Goal: Task Accomplishment & Management: Complete application form

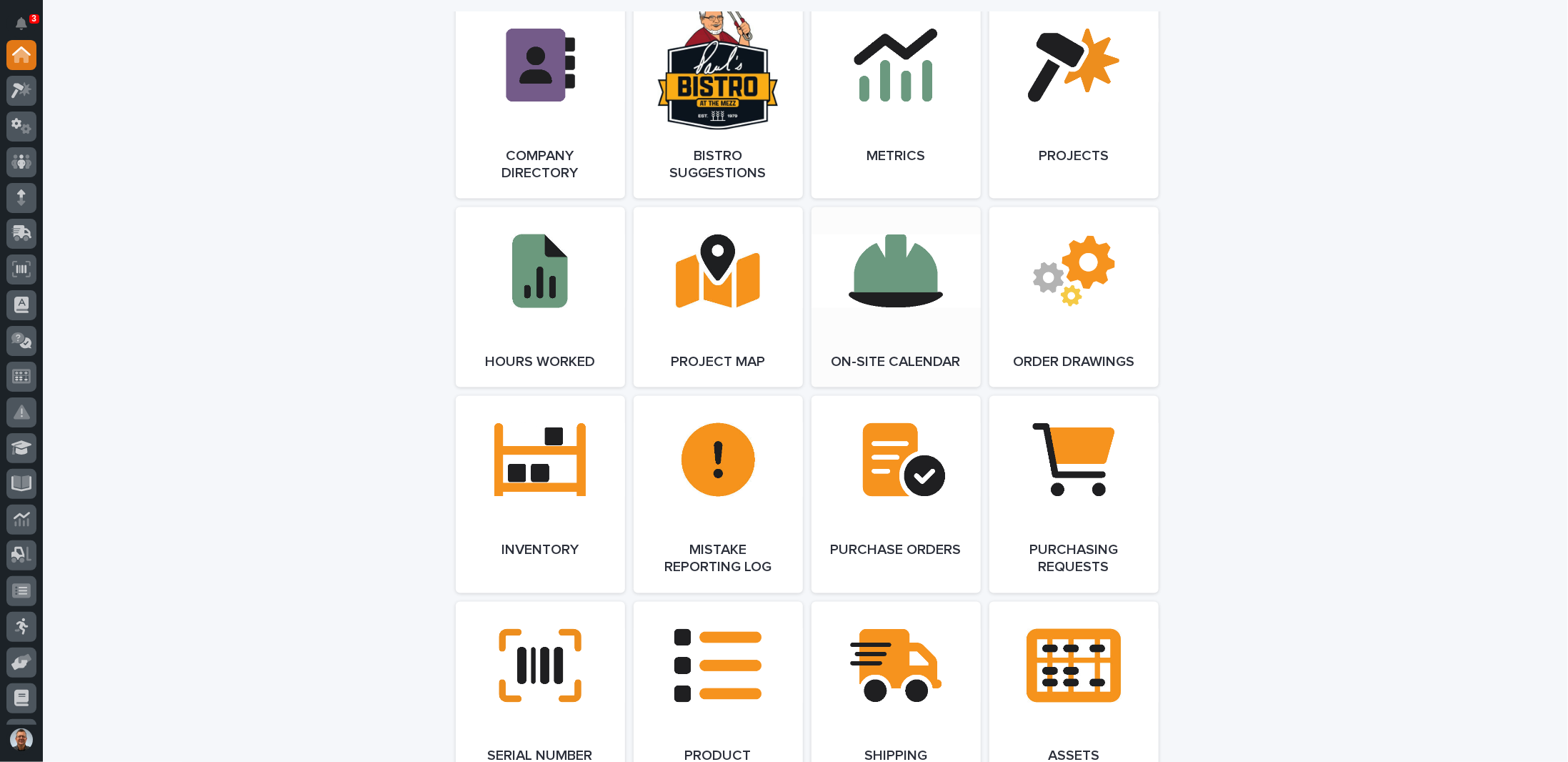
scroll to position [1358, 0]
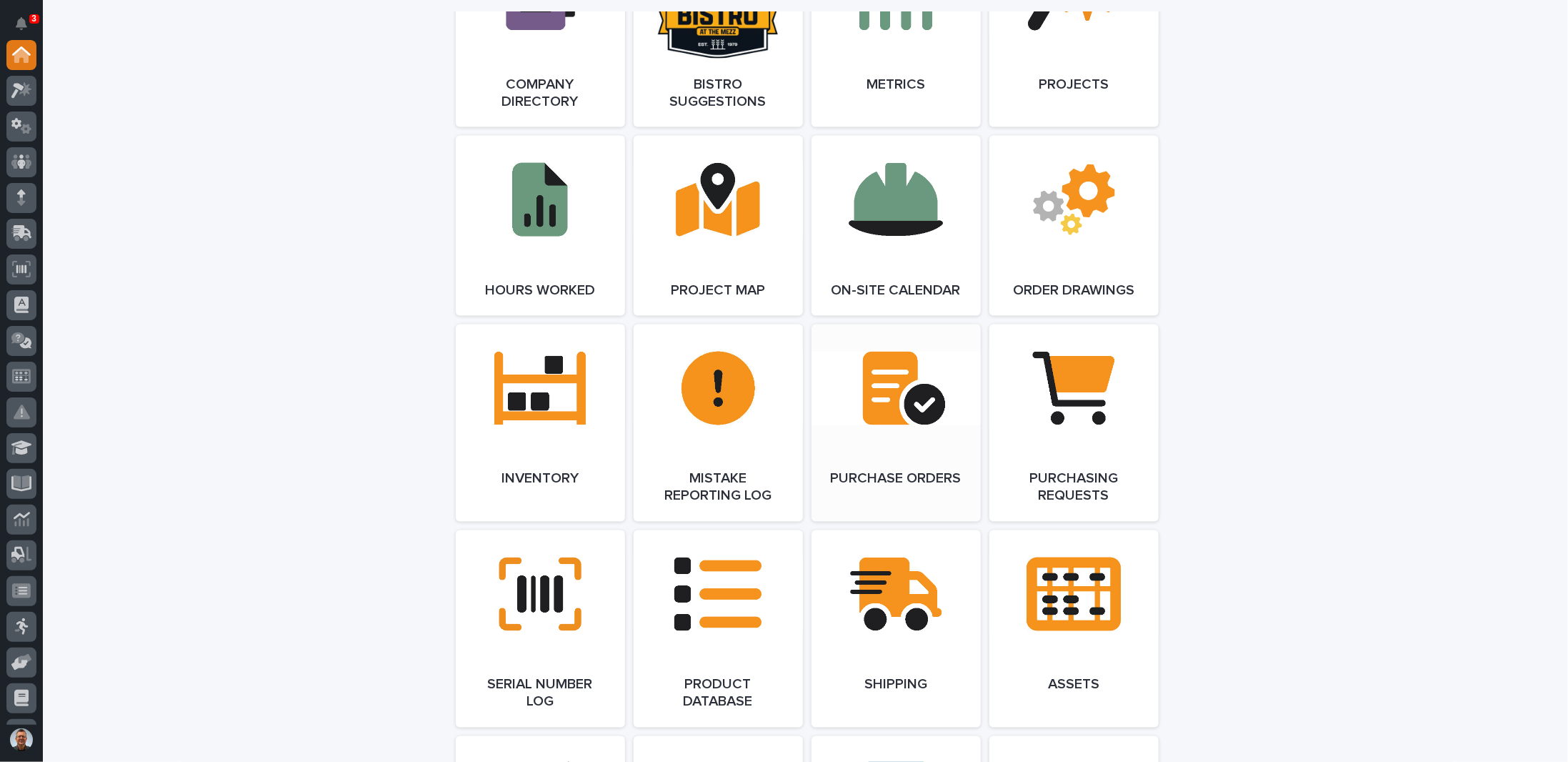
click at [889, 400] on link "Open Link" at bounding box center [896, 423] width 170 height 197
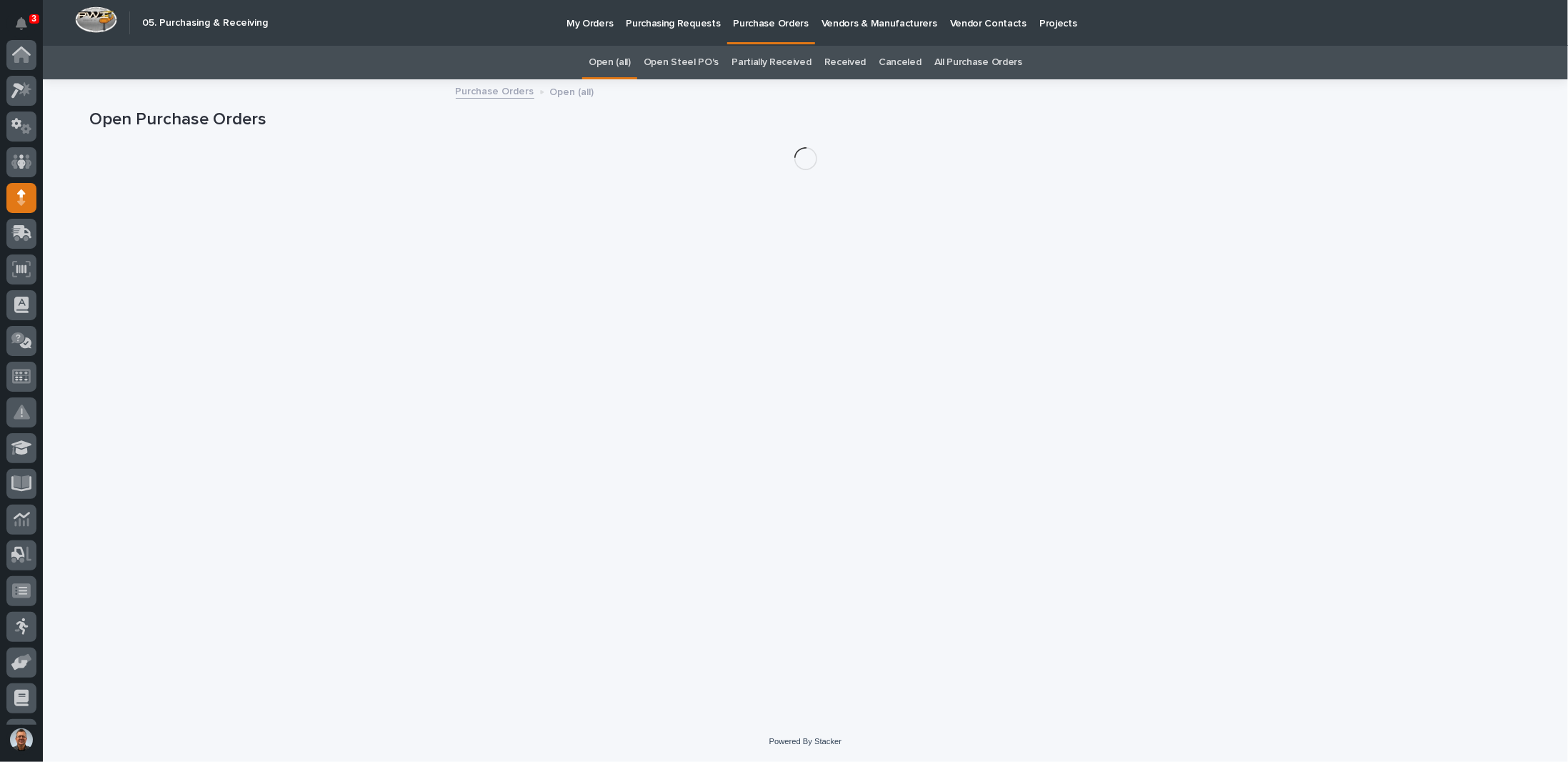
scroll to position [138, 0]
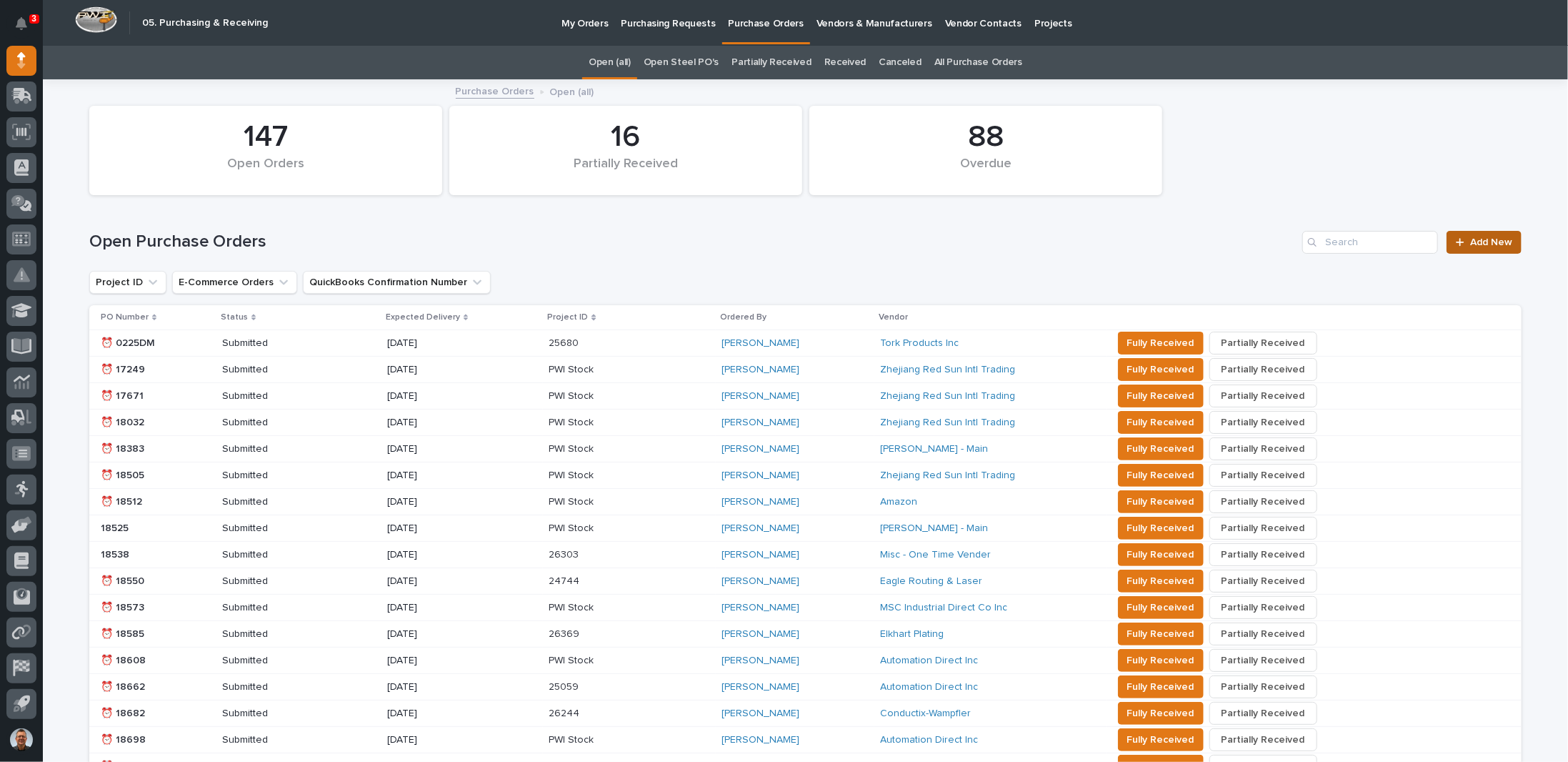
click at [1486, 240] on span "Add New" at bounding box center [1491, 242] width 42 height 10
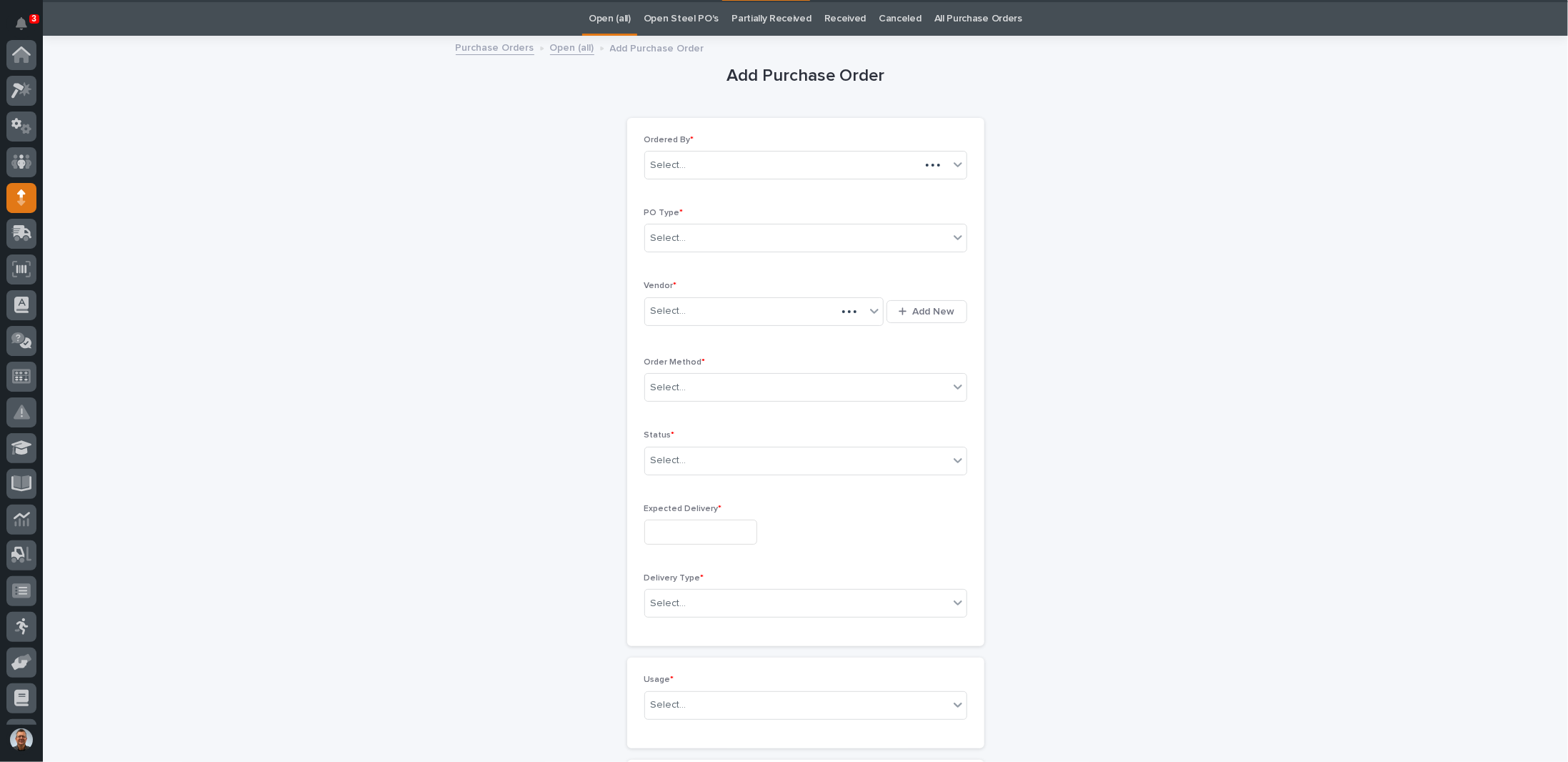
scroll to position [138, 0]
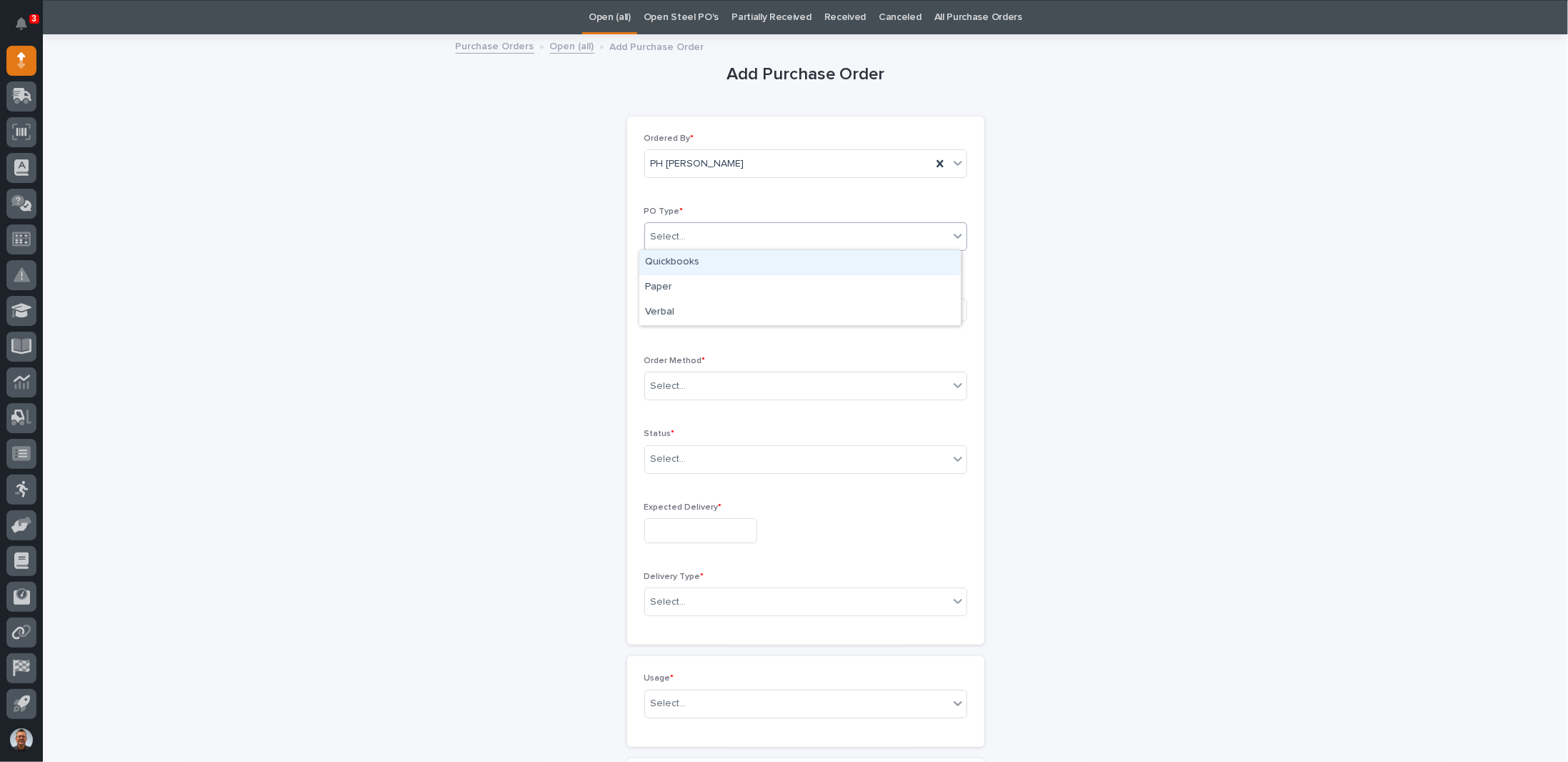
click at [748, 236] on div "Select..." at bounding box center [796, 236] width 304 height 24
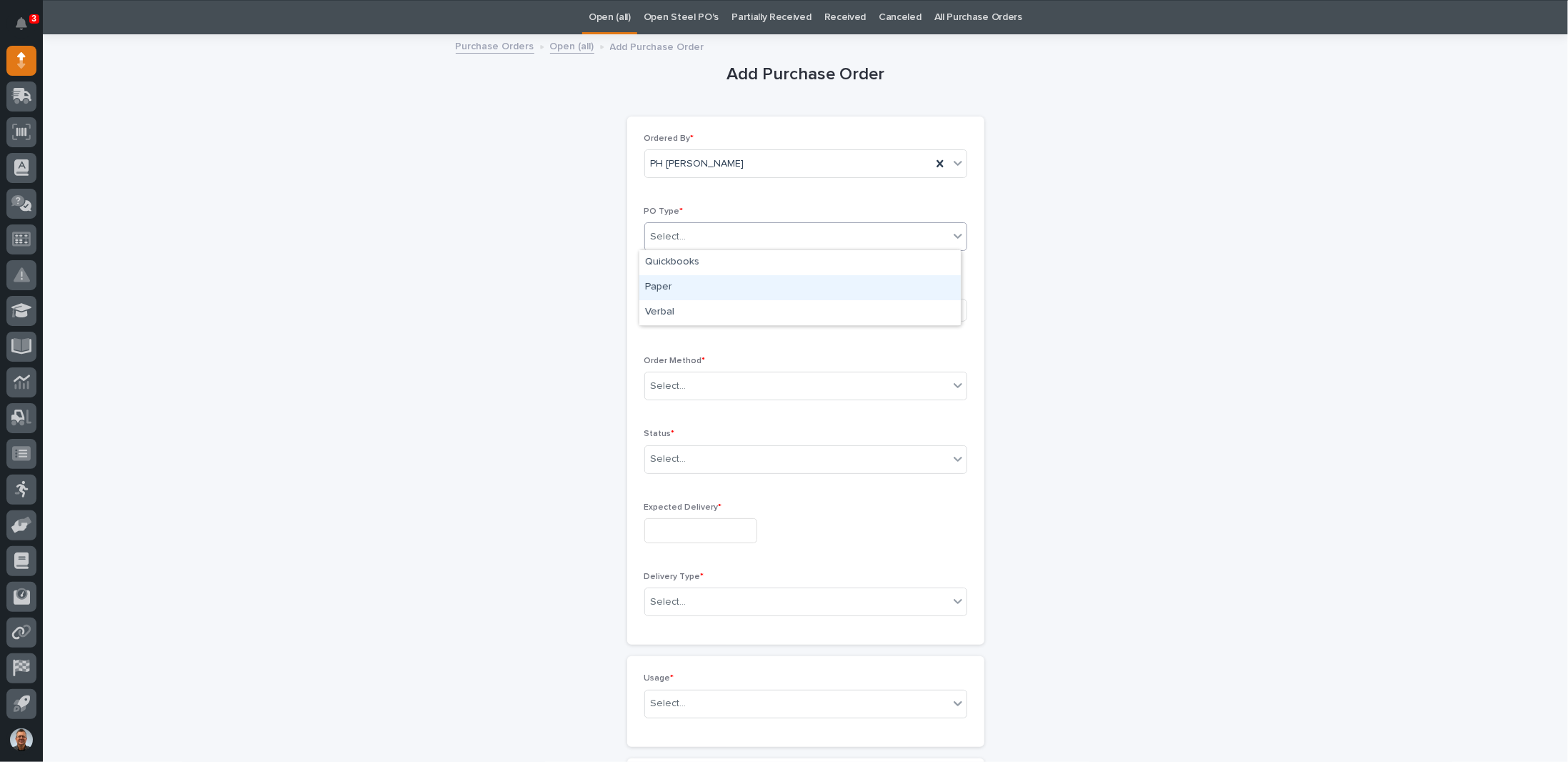
click at [684, 292] on div "Paper" at bounding box center [800, 288] width 321 height 25
click at [692, 311] on div "Select..." at bounding box center [755, 310] width 221 height 24
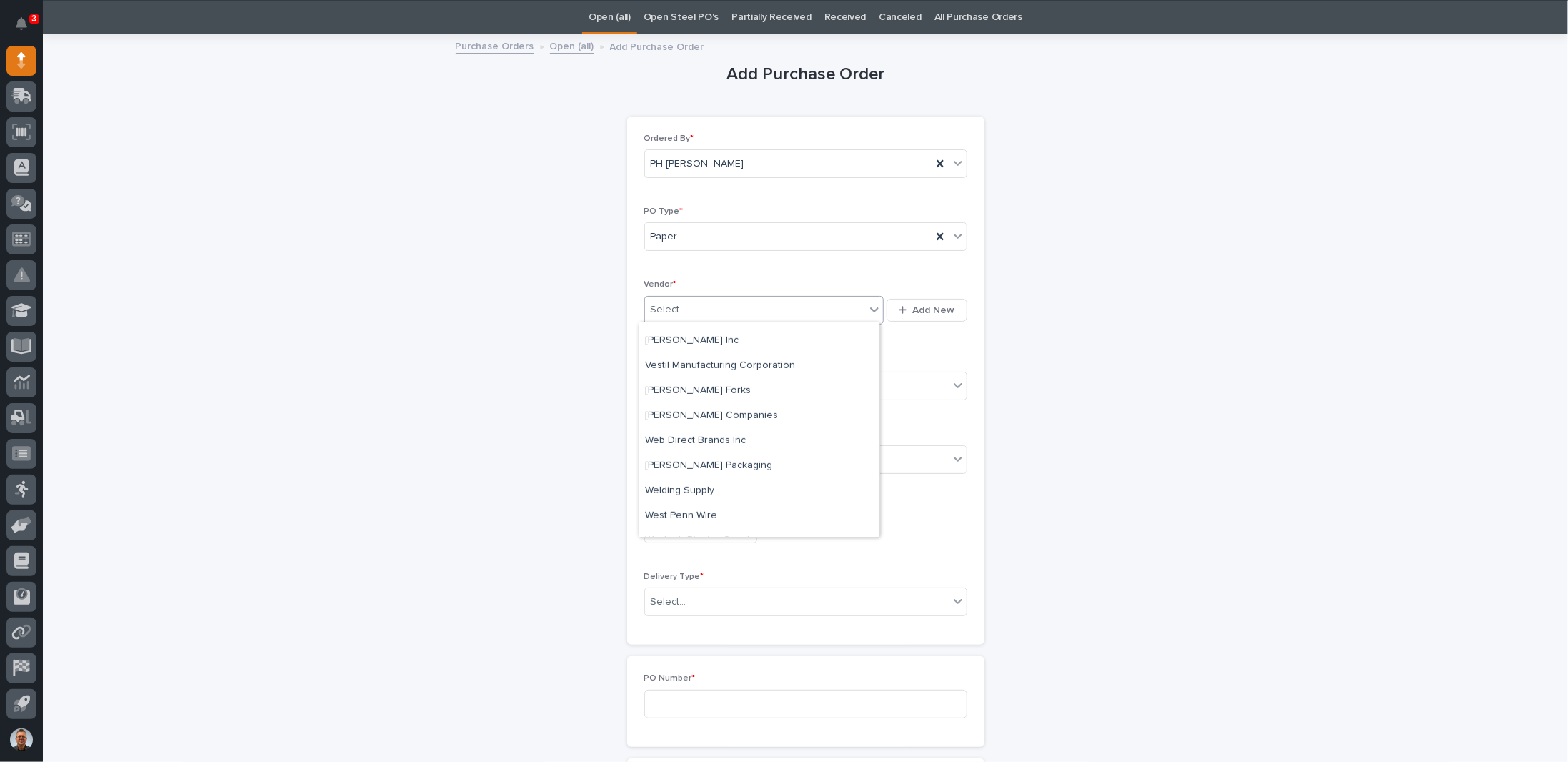
scroll to position [7933, 0]
click at [652, 531] on div "x" at bounding box center [758, 528] width 240 height 25
click at [689, 376] on div "Select..." at bounding box center [796, 386] width 304 height 24
click at [671, 409] on div "Online Order" at bounding box center [800, 410] width 321 height 25
click at [686, 456] on div "Select..." at bounding box center [796, 459] width 304 height 24
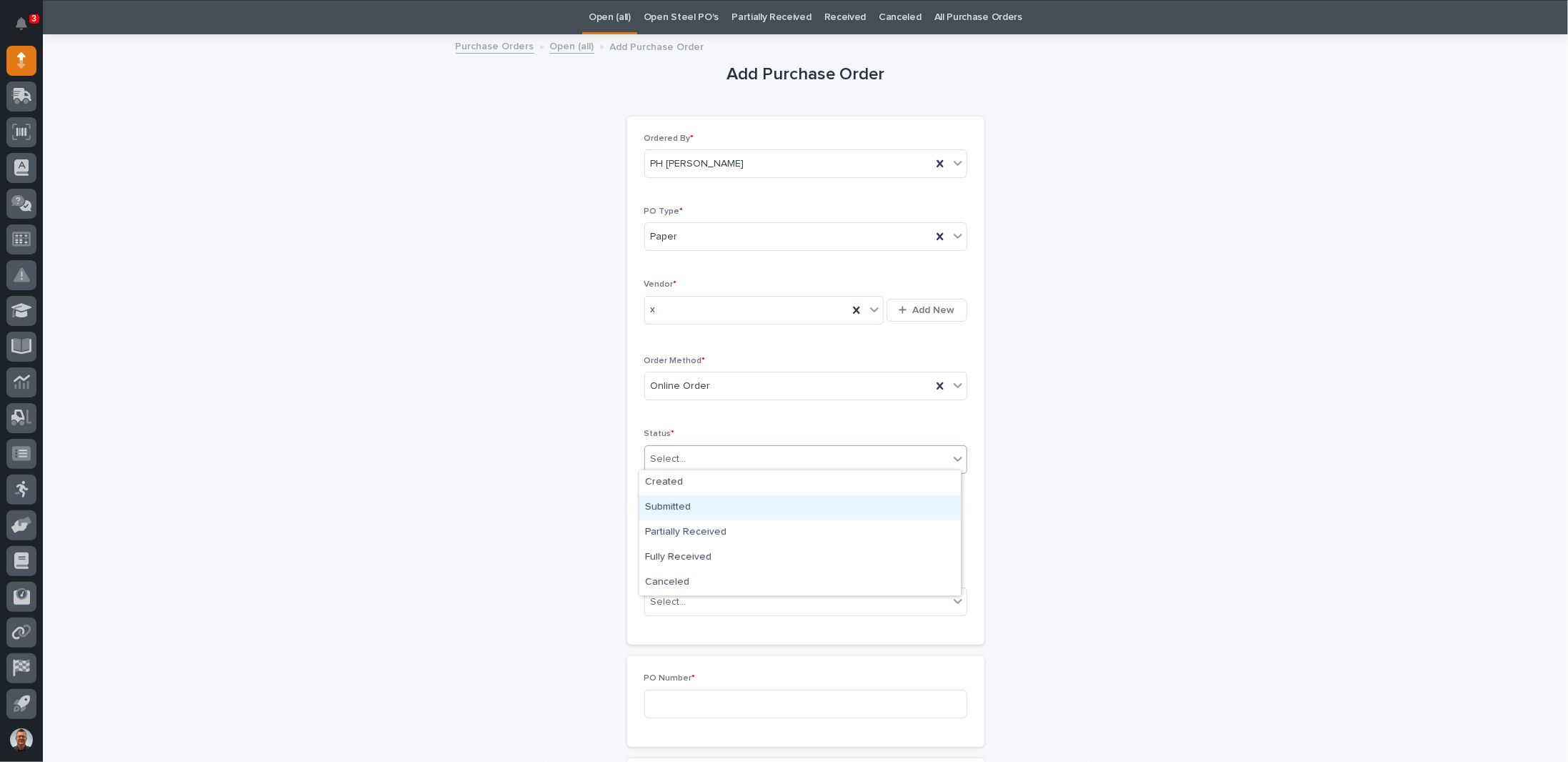
click at [677, 507] on div "Submitted" at bounding box center [800, 507] width 321 height 25
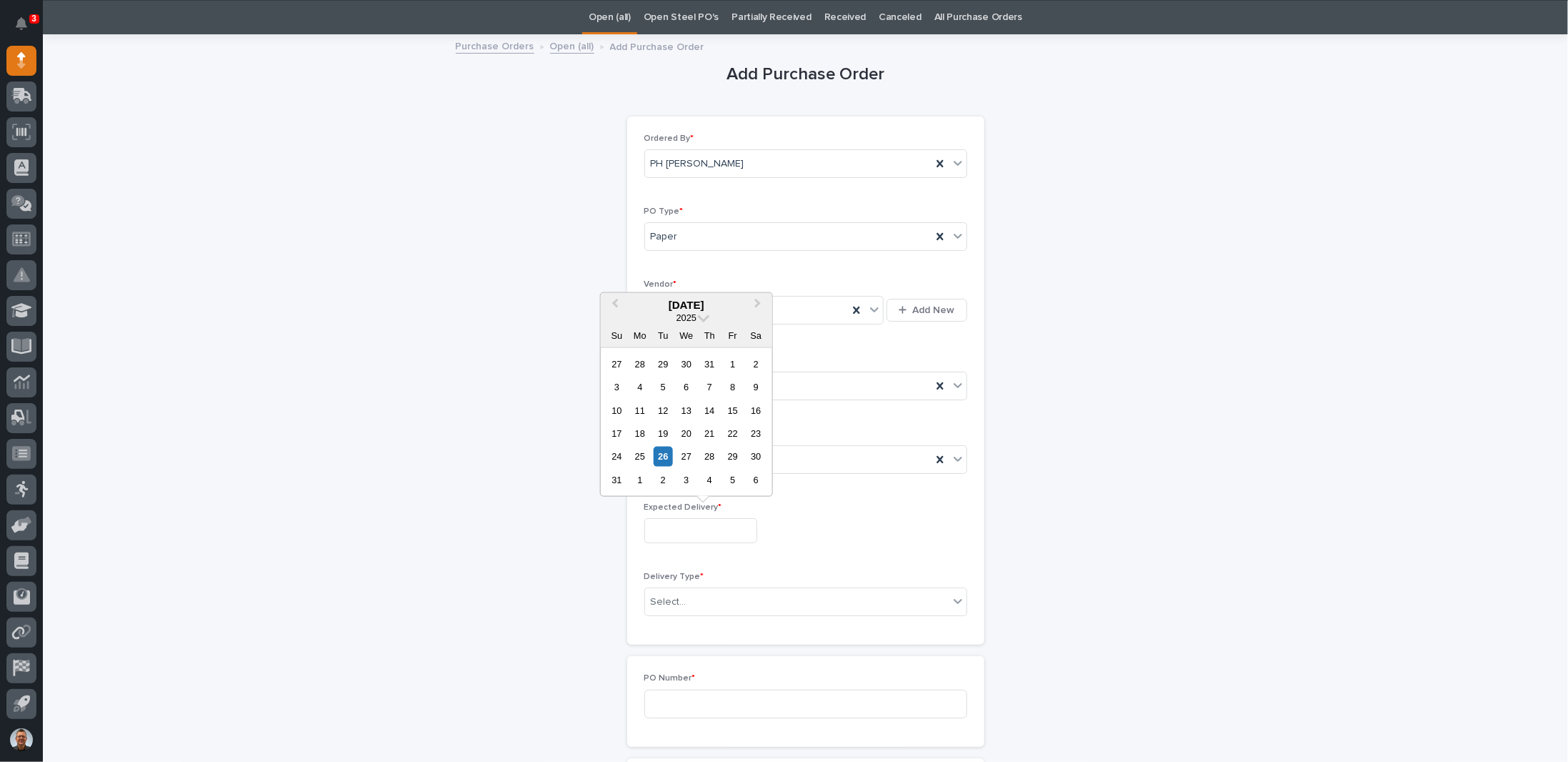
click at [675, 522] on input "text" at bounding box center [700, 531] width 113 height 25
click at [735, 456] on div "29" at bounding box center [732, 456] width 19 height 19
type input "**********"
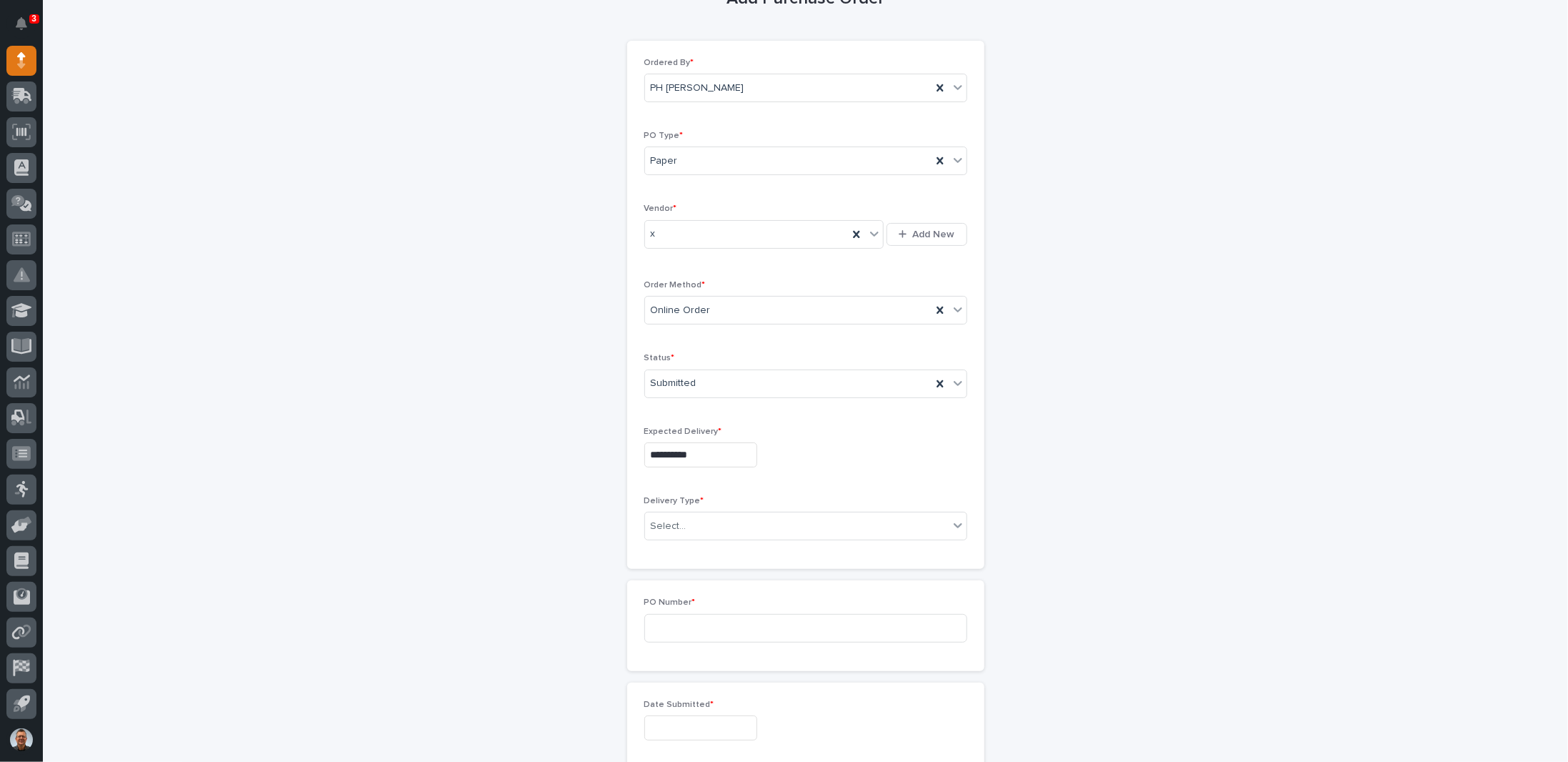
scroll to position [188, 0]
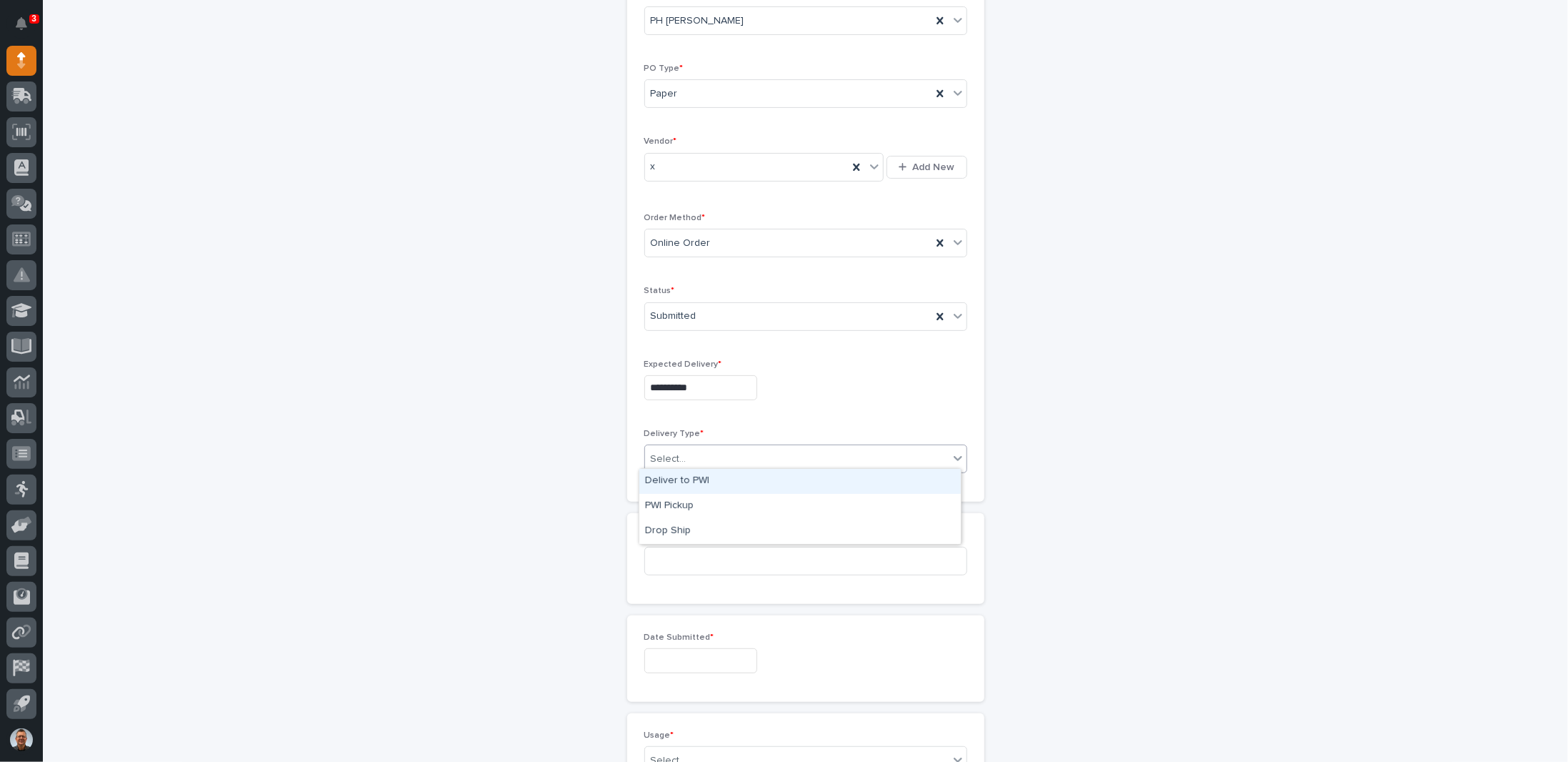
click at [703, 456] on div "Select..." at bounding box center [796, 459] width 304 height 24
click at [684, 482] on div "Deliver to PWI" at bounding box center [800, 481] width 321 height 25
click at [697, 559] on input at bounding box center [805, 560] width 323 height 29
type input "7346PH"
click at [681, 660] on input "text" at bounding box center [700, 661] width 113 height 25
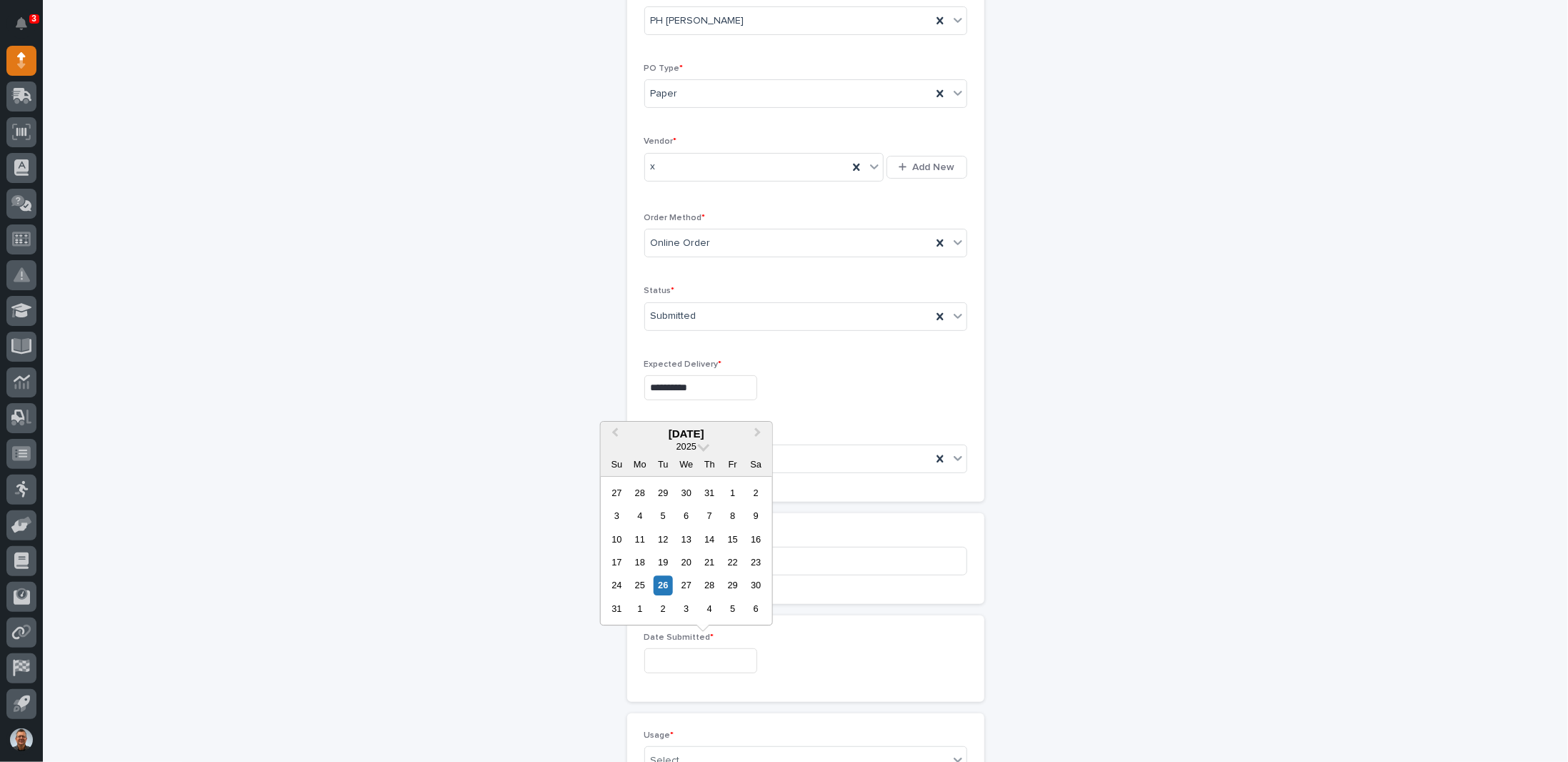
click at [664, 585] on div "26" at bounding box center [663, 585] width 19 height 19
type input "**********"
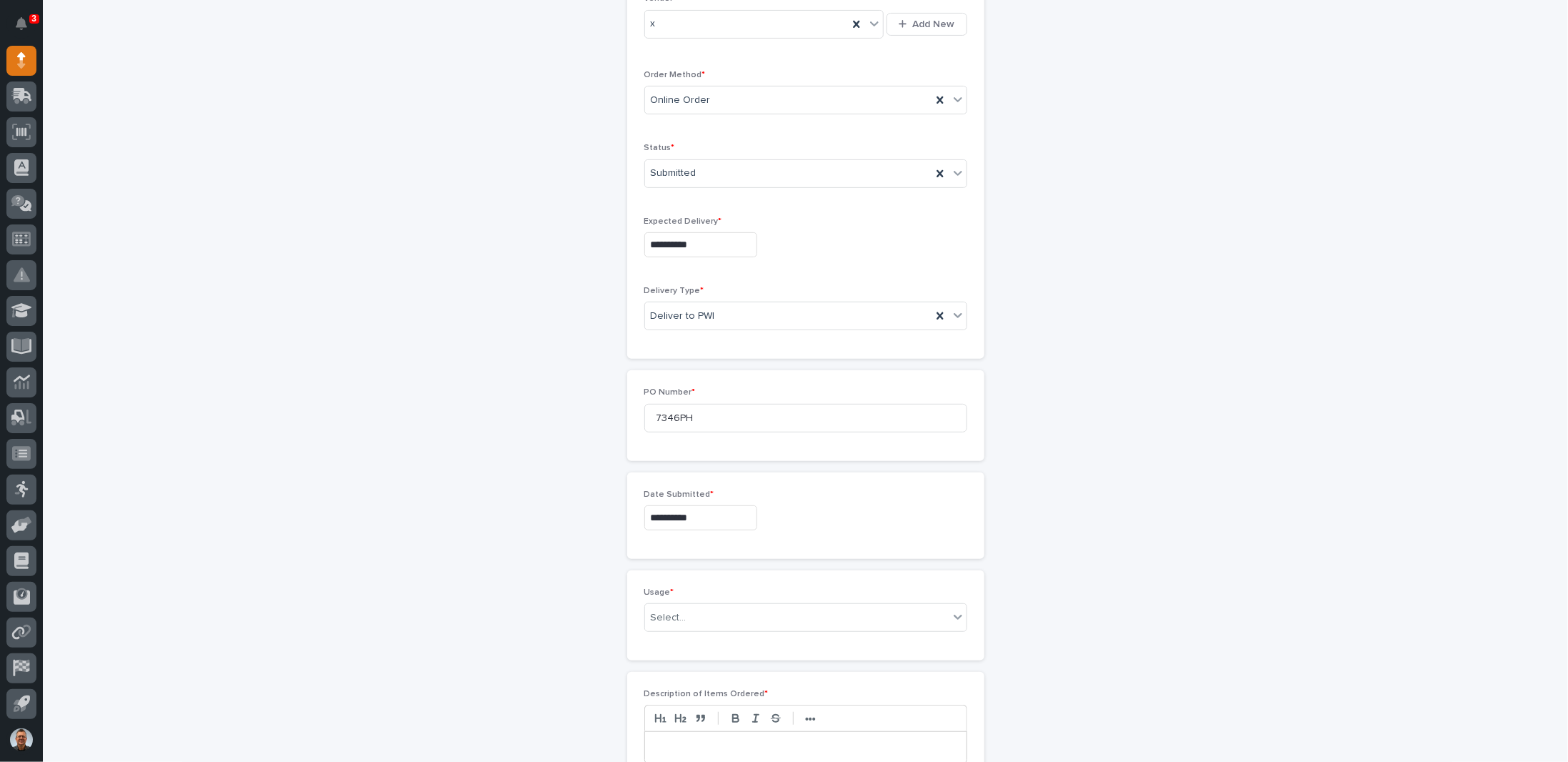
scroll to position [402, 0]
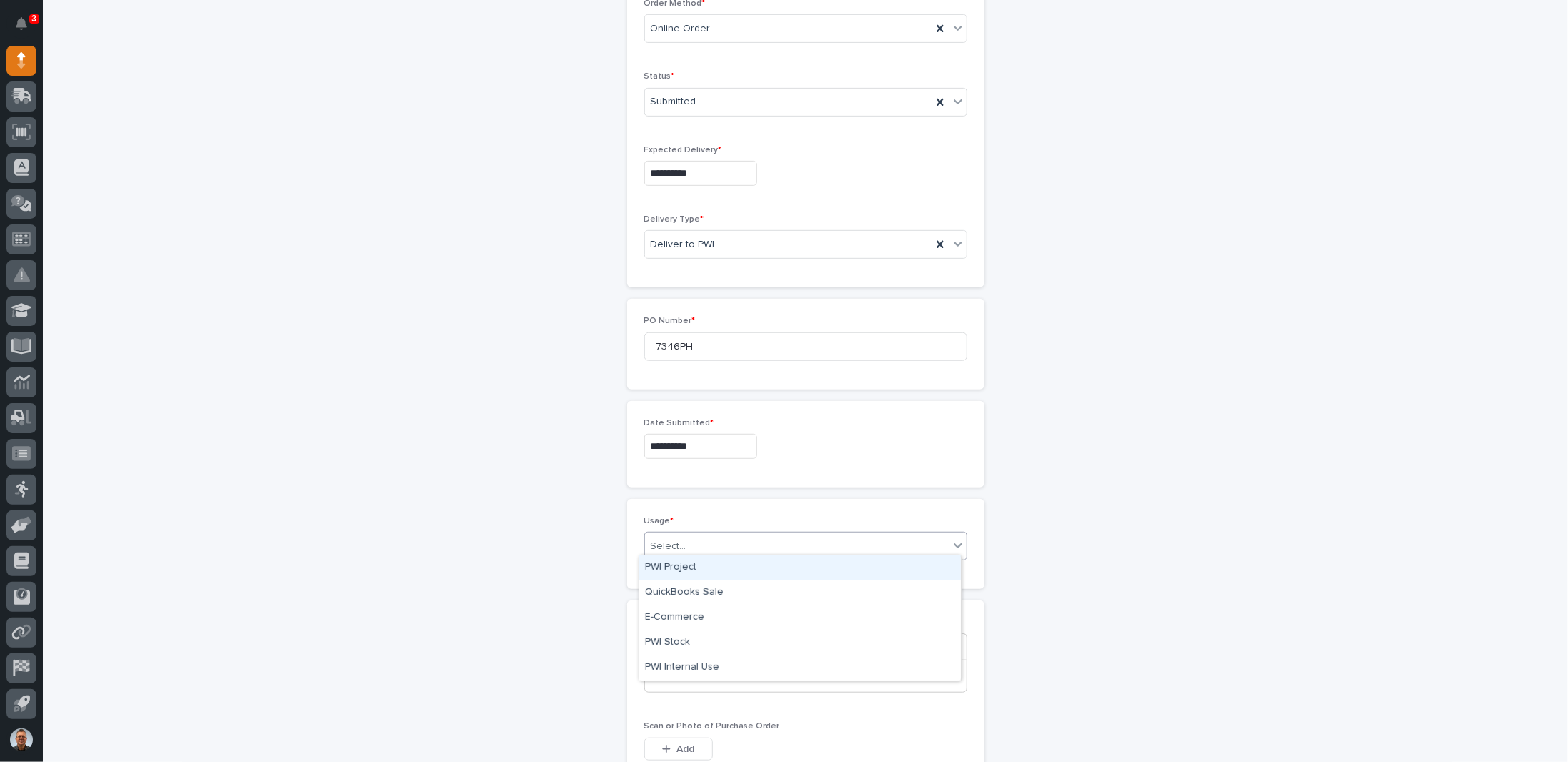
click at [724, 538] on div "Select..." at bounding box center [796, 546] width 304 height 24
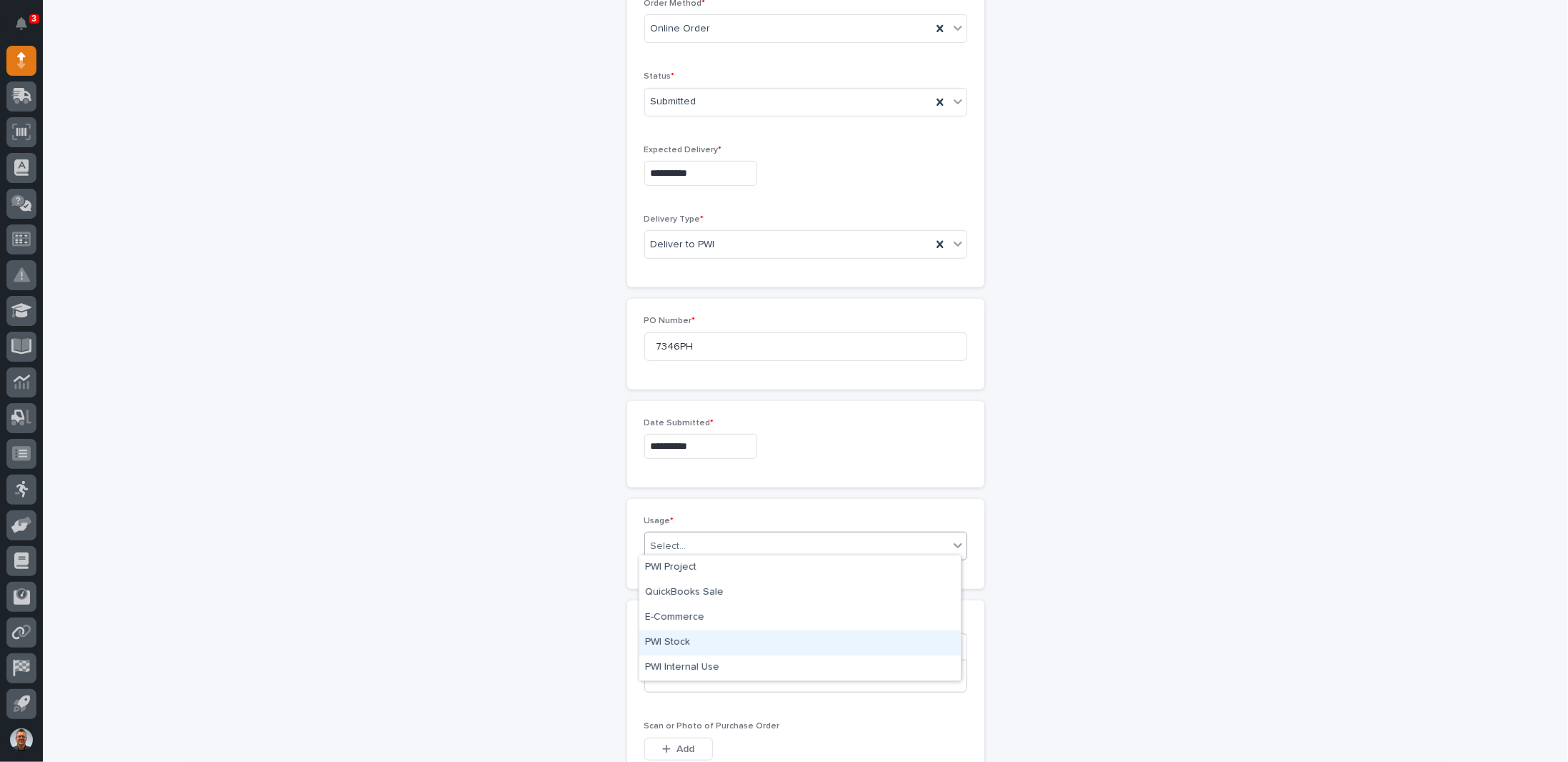
click at [670, 638] on div "PWI Stock" at bounding box center [800, 643] width 321 height 25
click at [693, 669] on p at bounding box center [805, 676] width 300 height 14
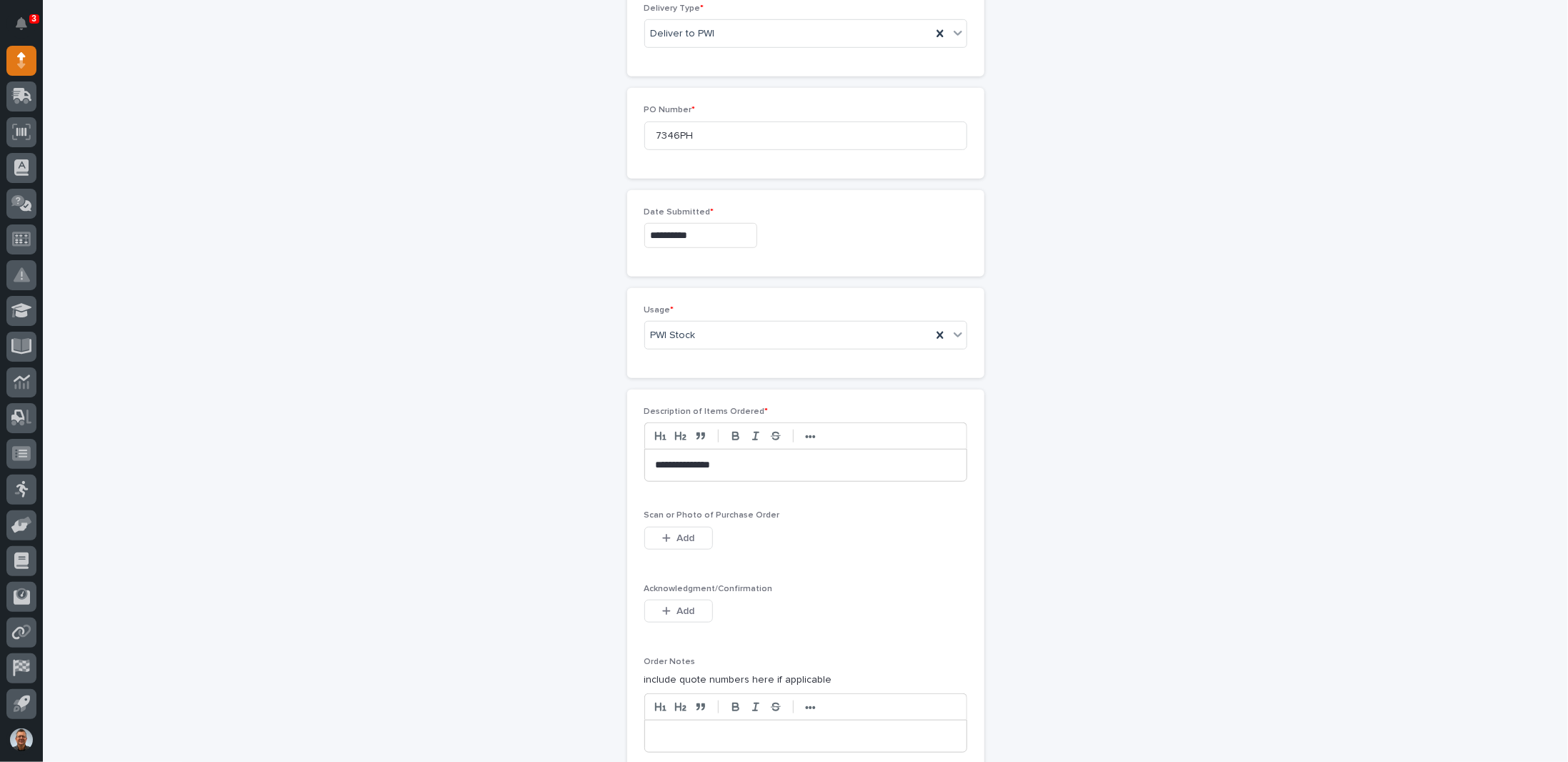
scroll to position [616, 0]
click at [676, 528] on span "Add" at bounding box center [685, 535] width 18 height 13
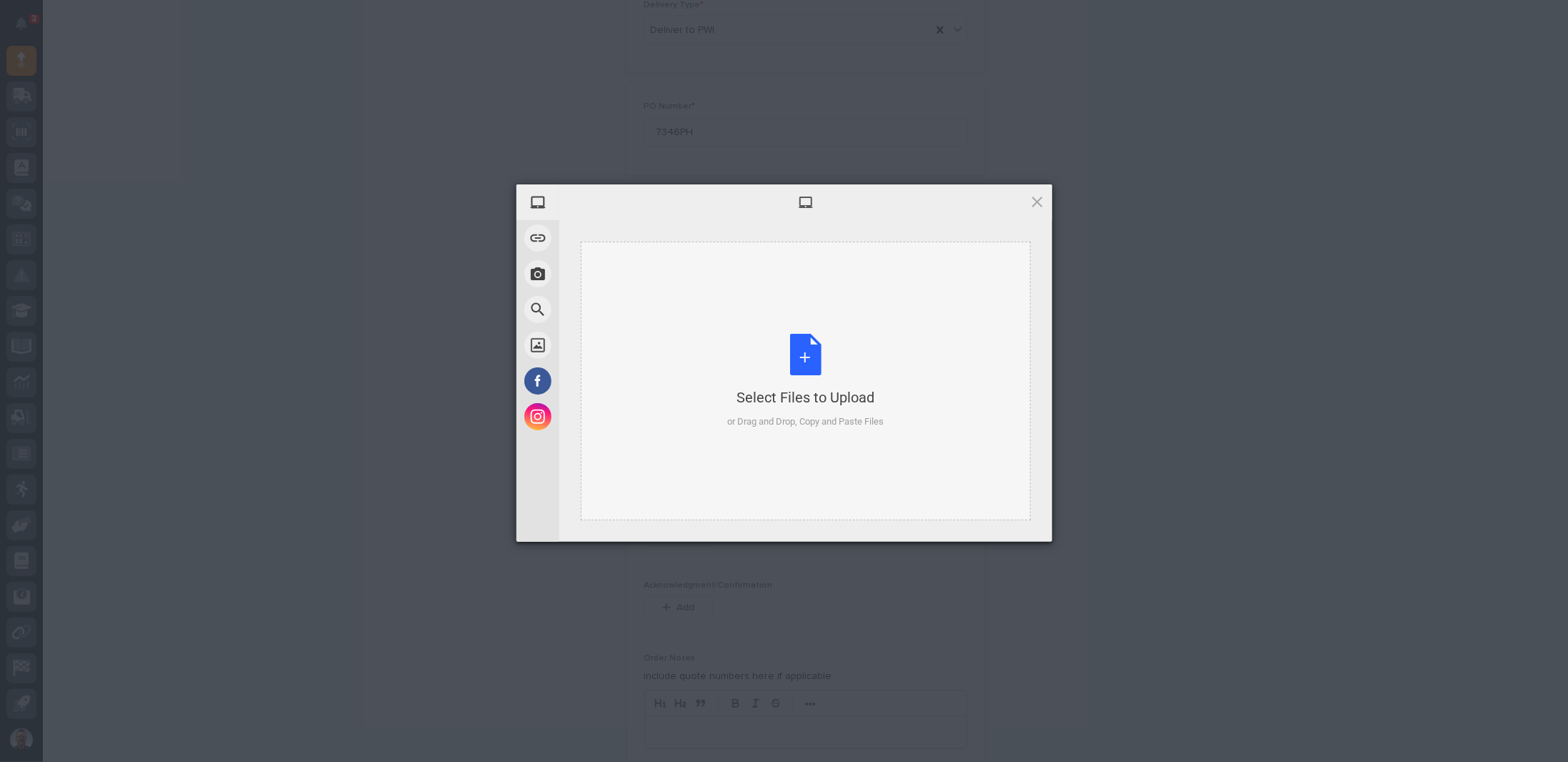
click at [818, 343] on div "Select Files to Upload or Drag and Drop, Copy and Paste Files" at bounding box center [805, 381] width 156 height 95
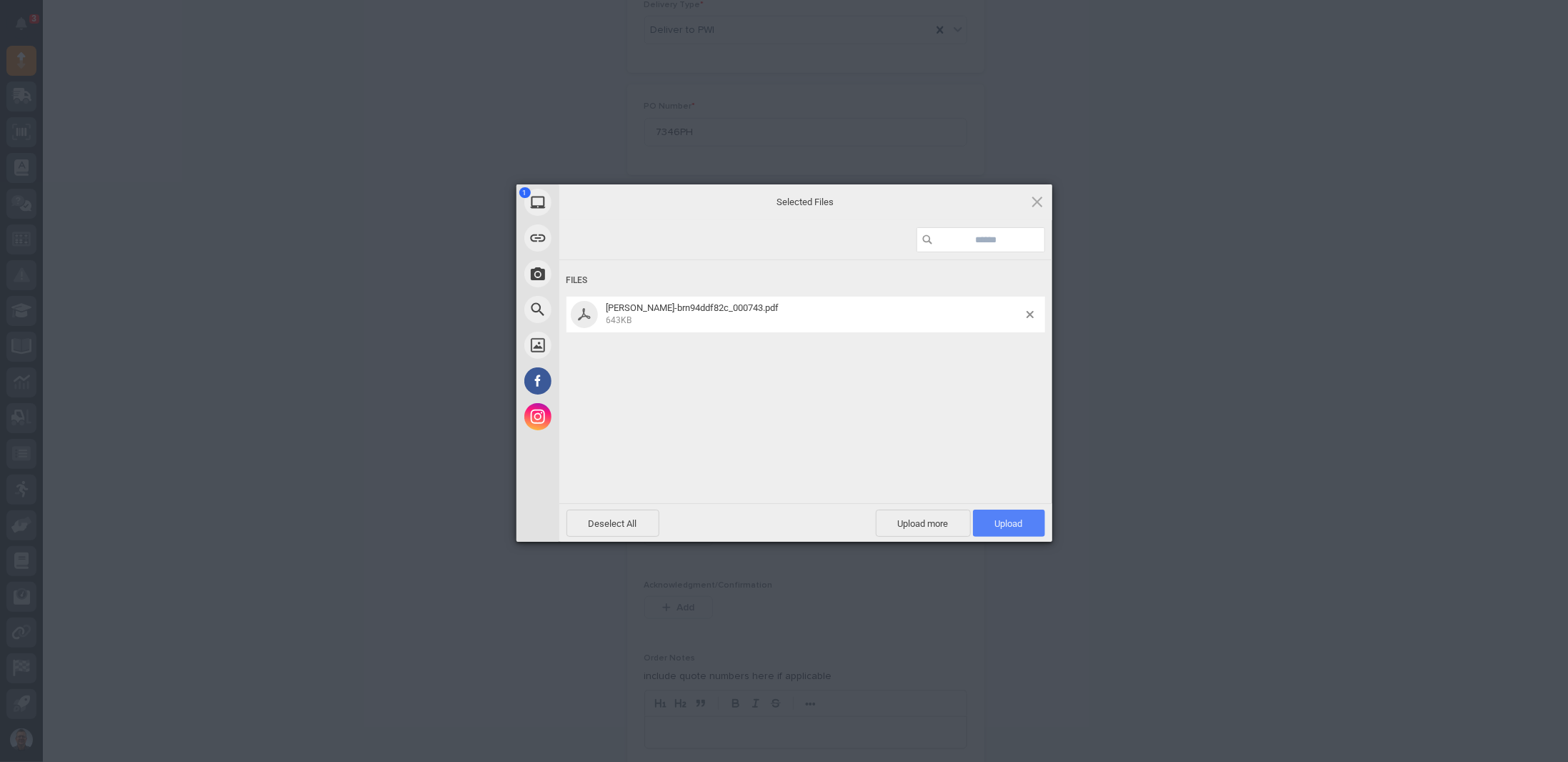
click at [1020, 524] on span "Upload 1" at bounding box center [1009, 523] width 28 height 11
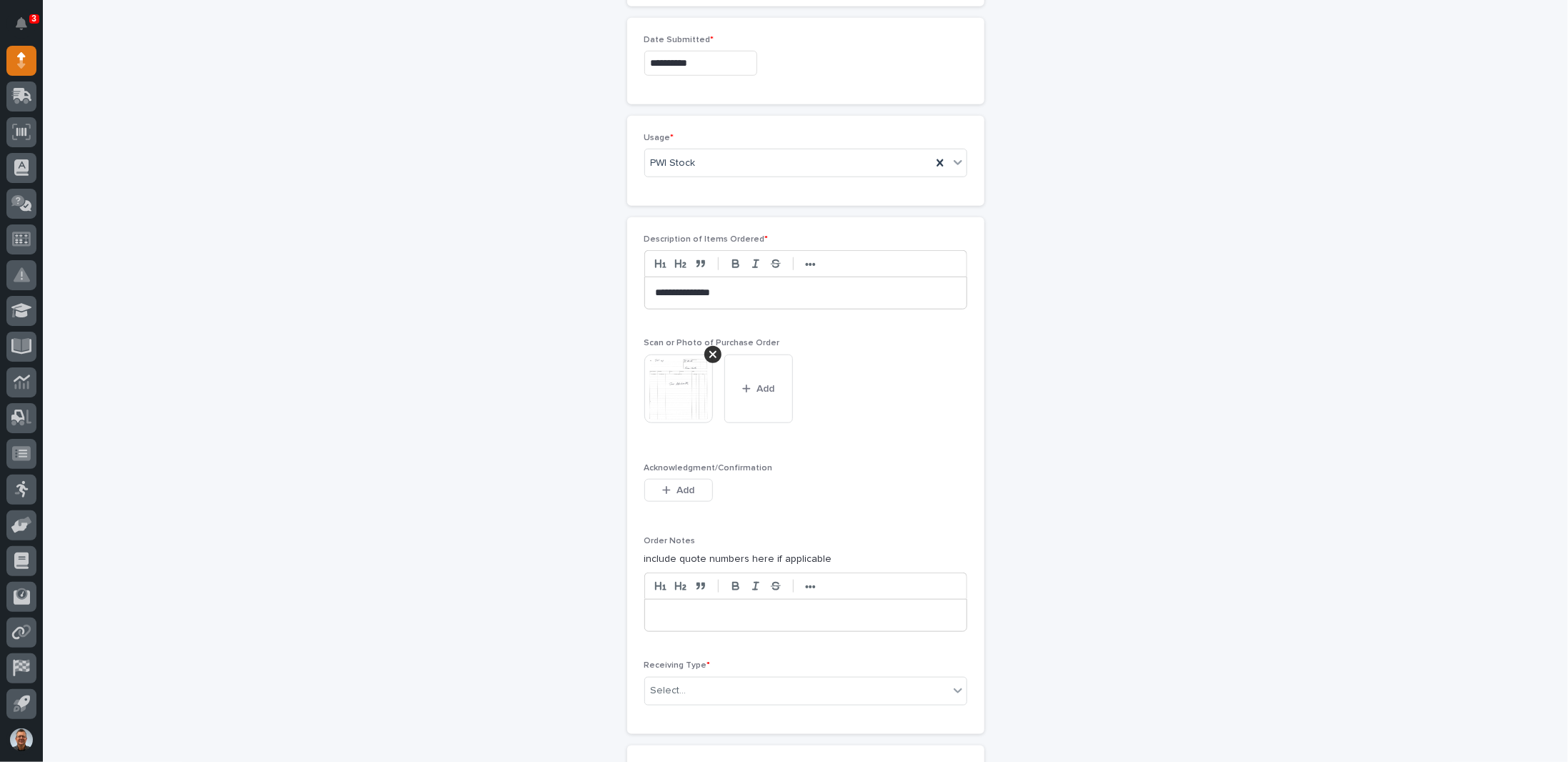
scroll to position [996, 0]
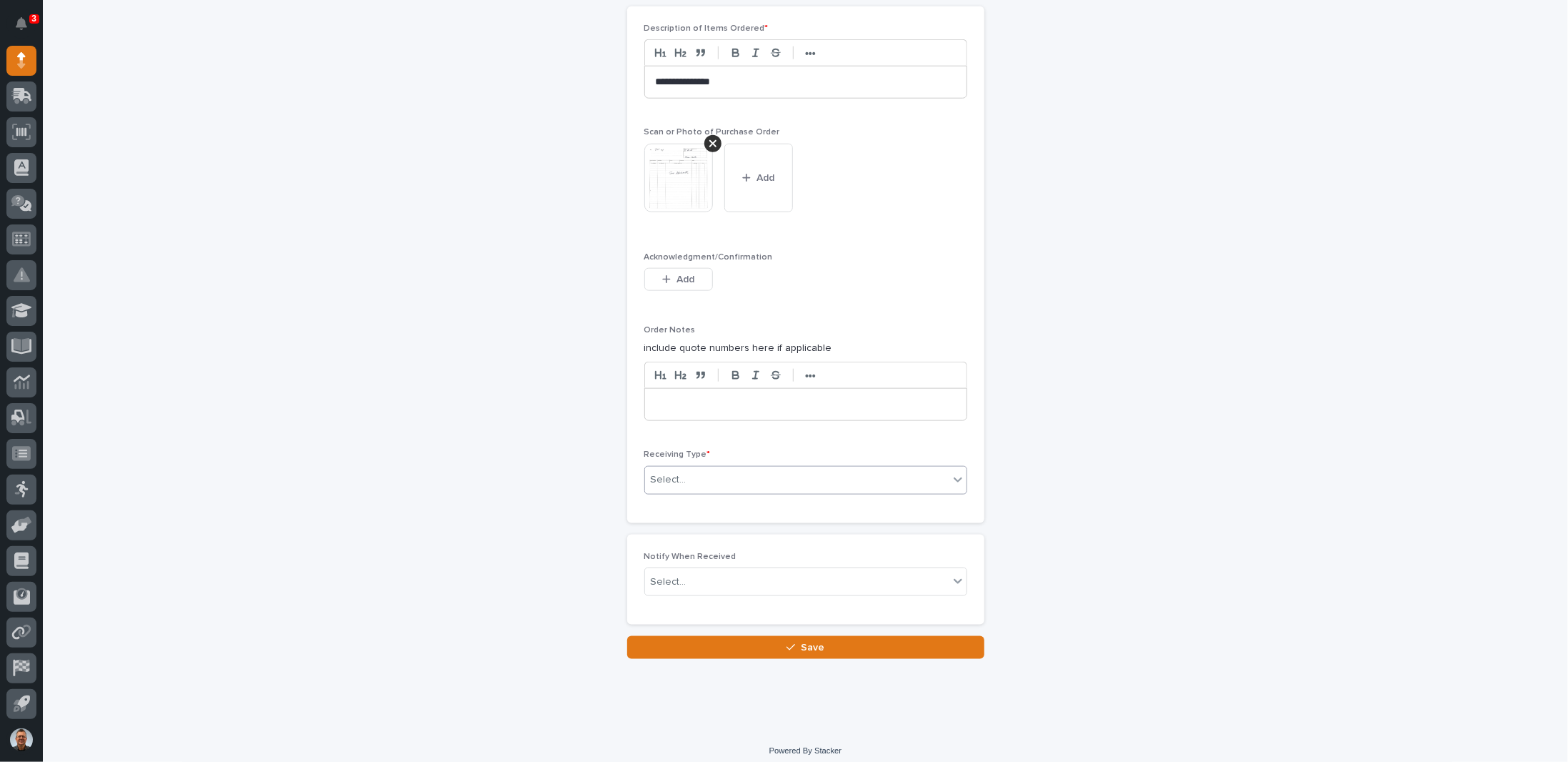
click at [753, 478] on div "Select..." at bounding box center [796, 479] width 304 height 24
click at [678, 574] on div "Deliver to" at bounding box center [800, 574] width 321 height 25
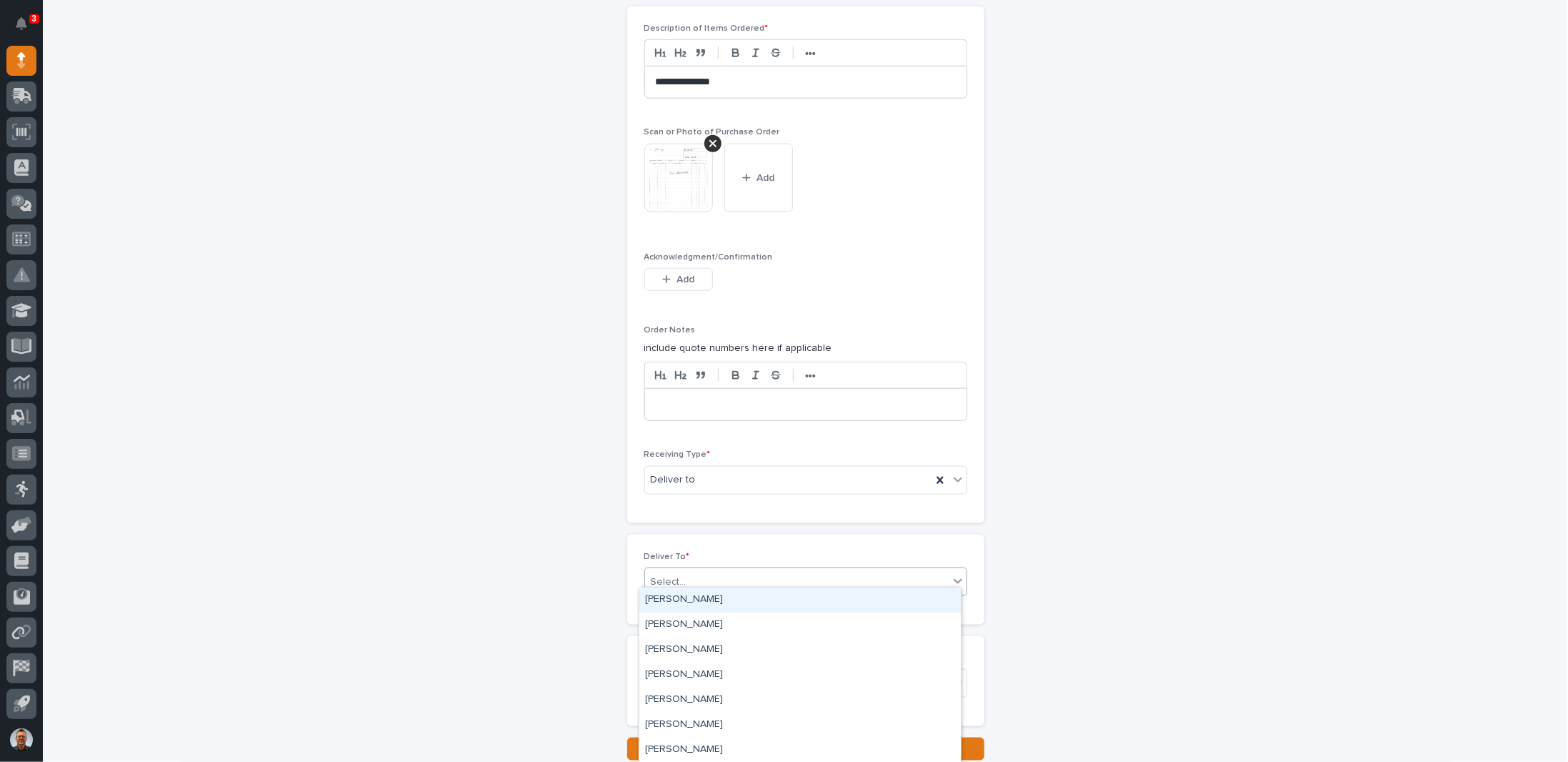
click at [698, 573] on div "Select..." at bounding box center [796, 582] width 304 height 24
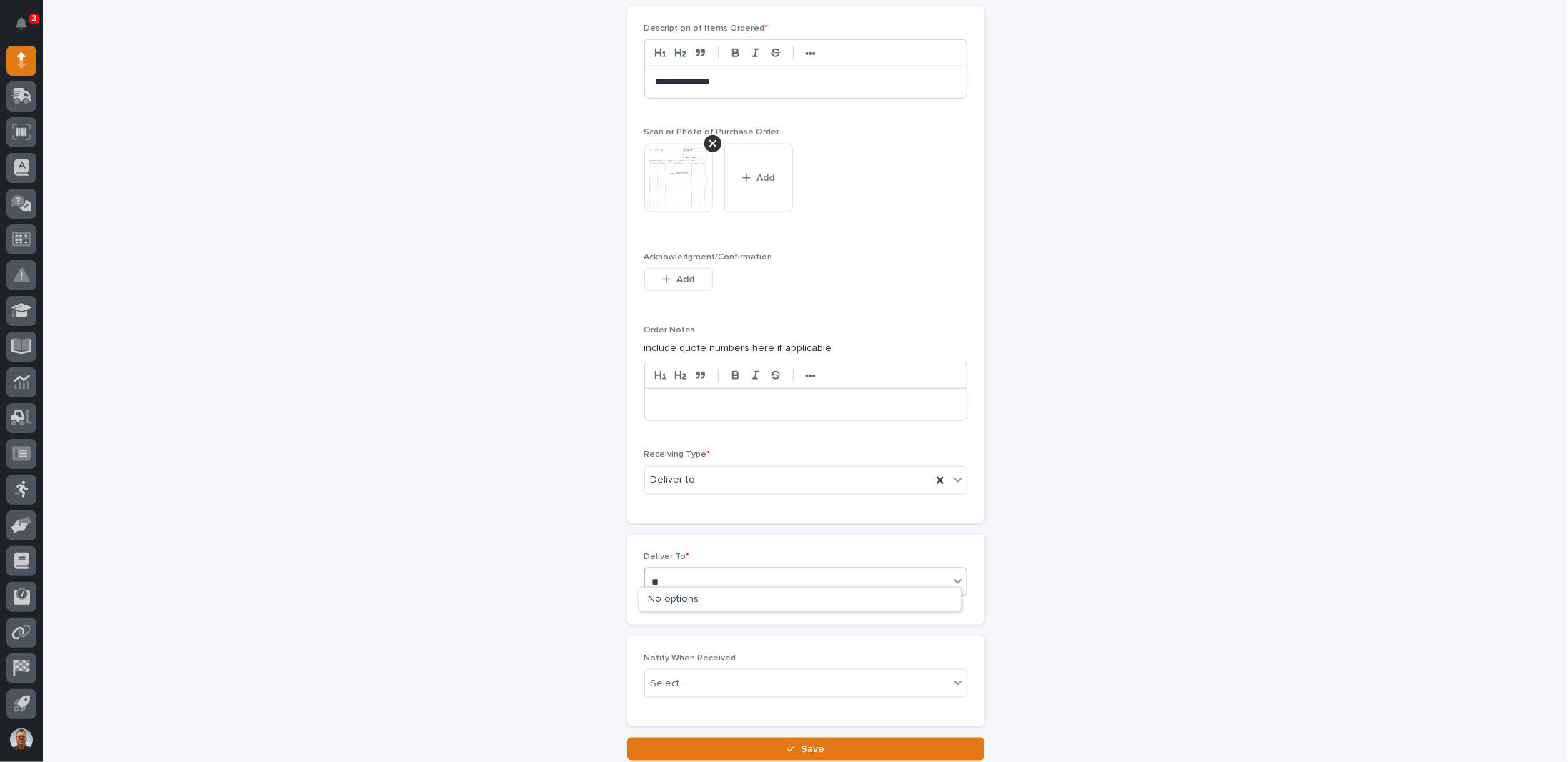
type input "*"
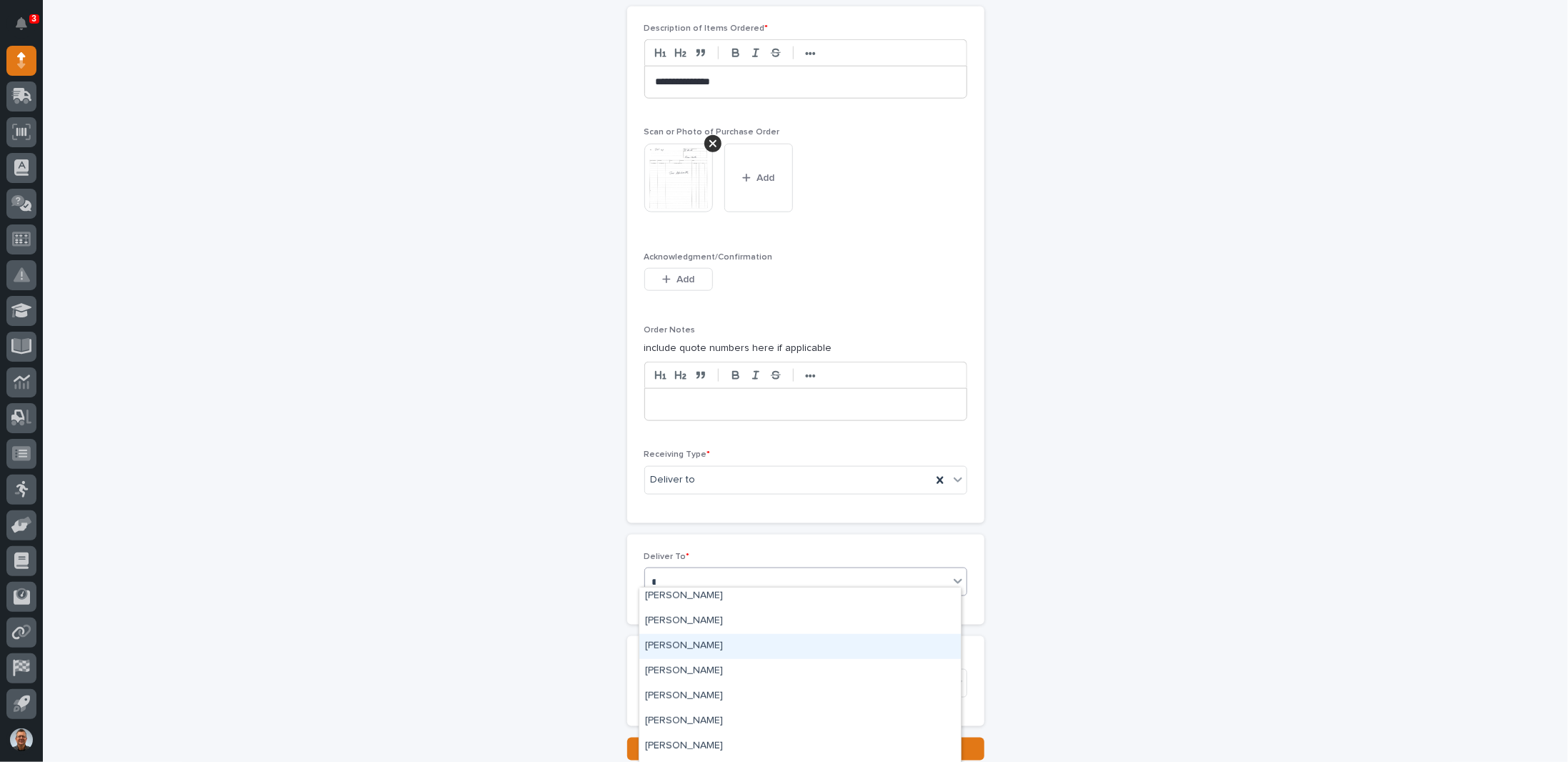
scroll to position [858, 0]
click at [692, 636] on div "[PERSON_NAME]" at bounding box center [800, 643] width 321 height 25
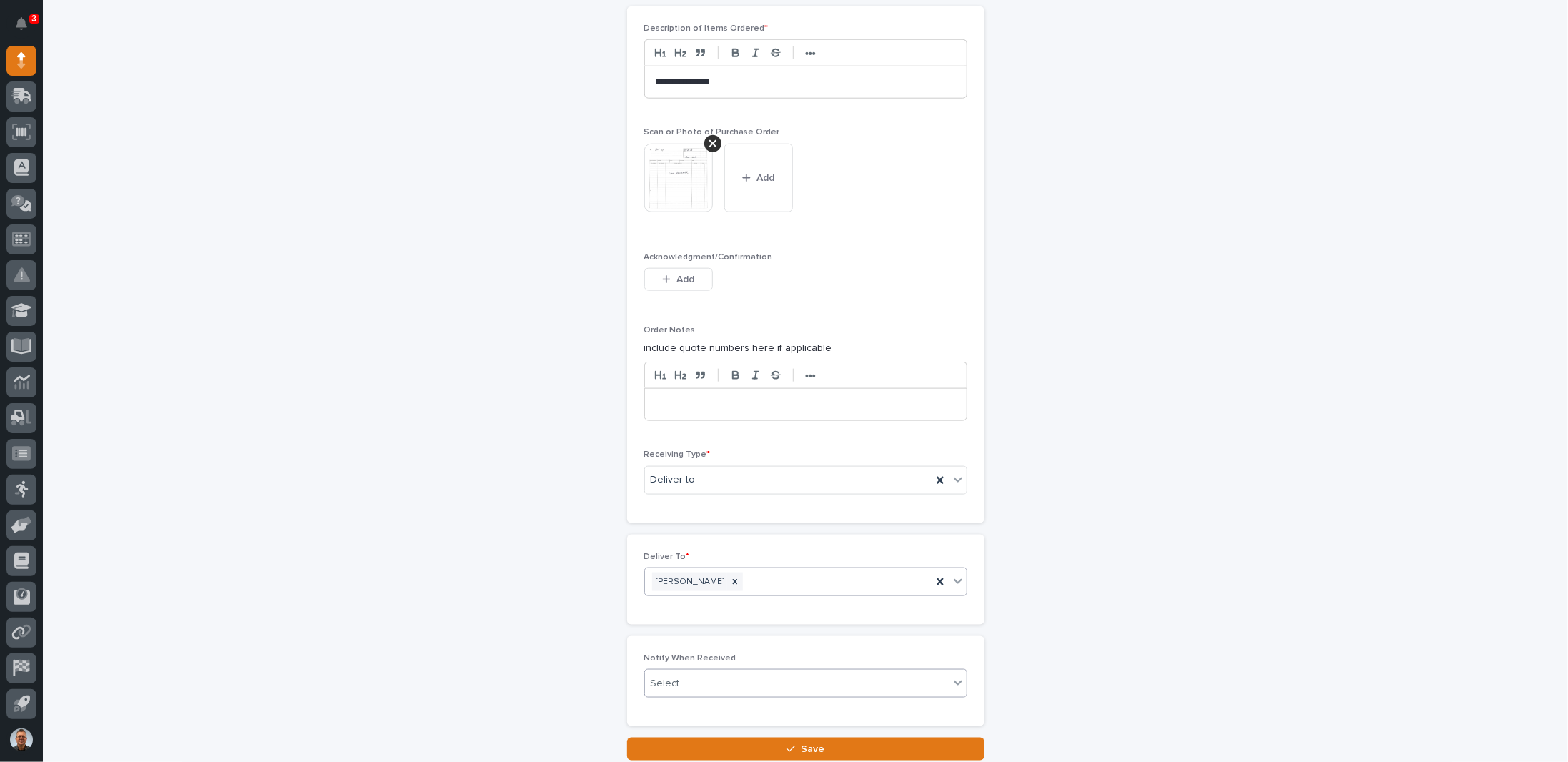
click at [700, 671] on div "Select..." at bounding box center [796, 683] width 304 height 24
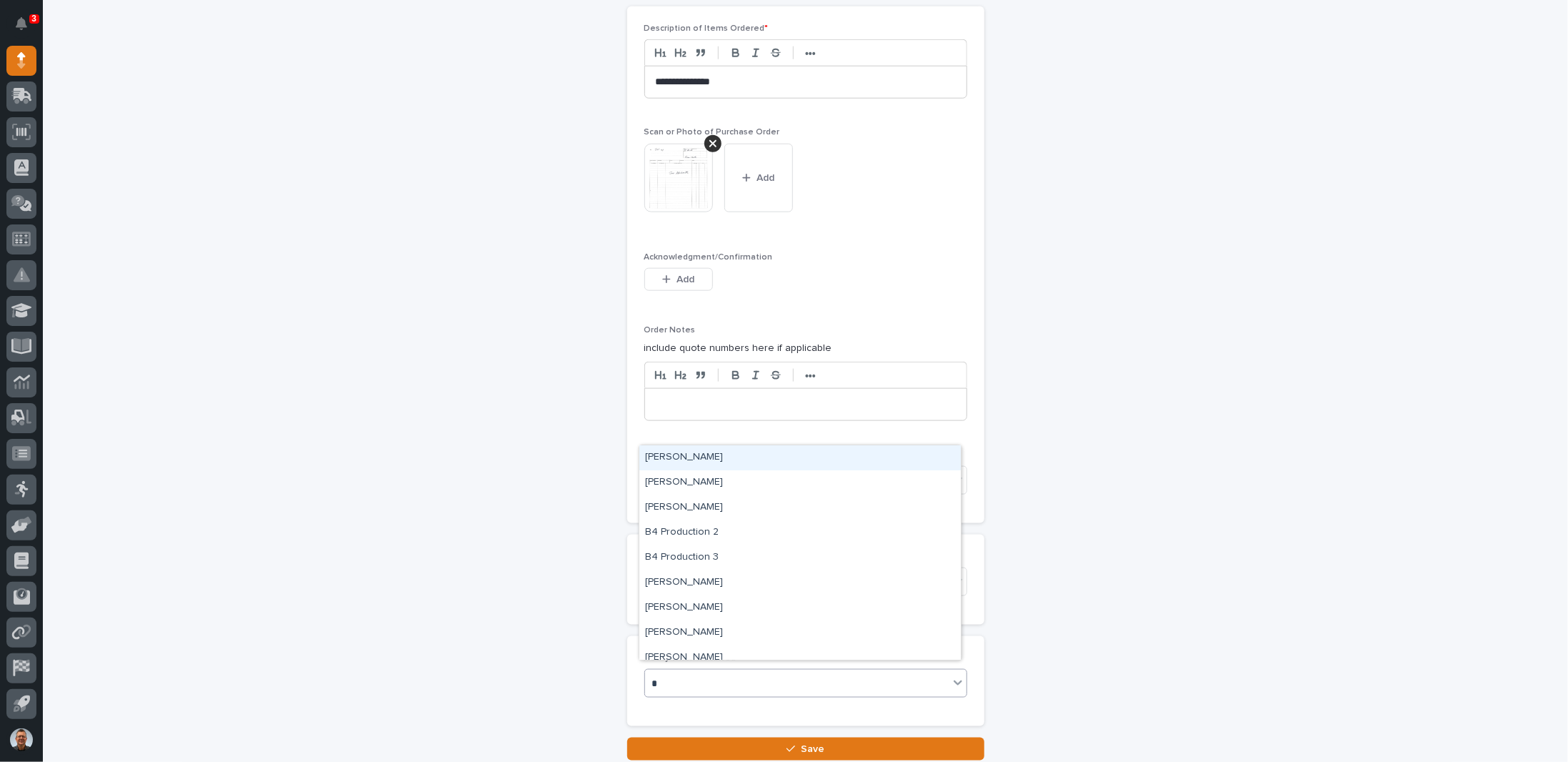
type input "**"
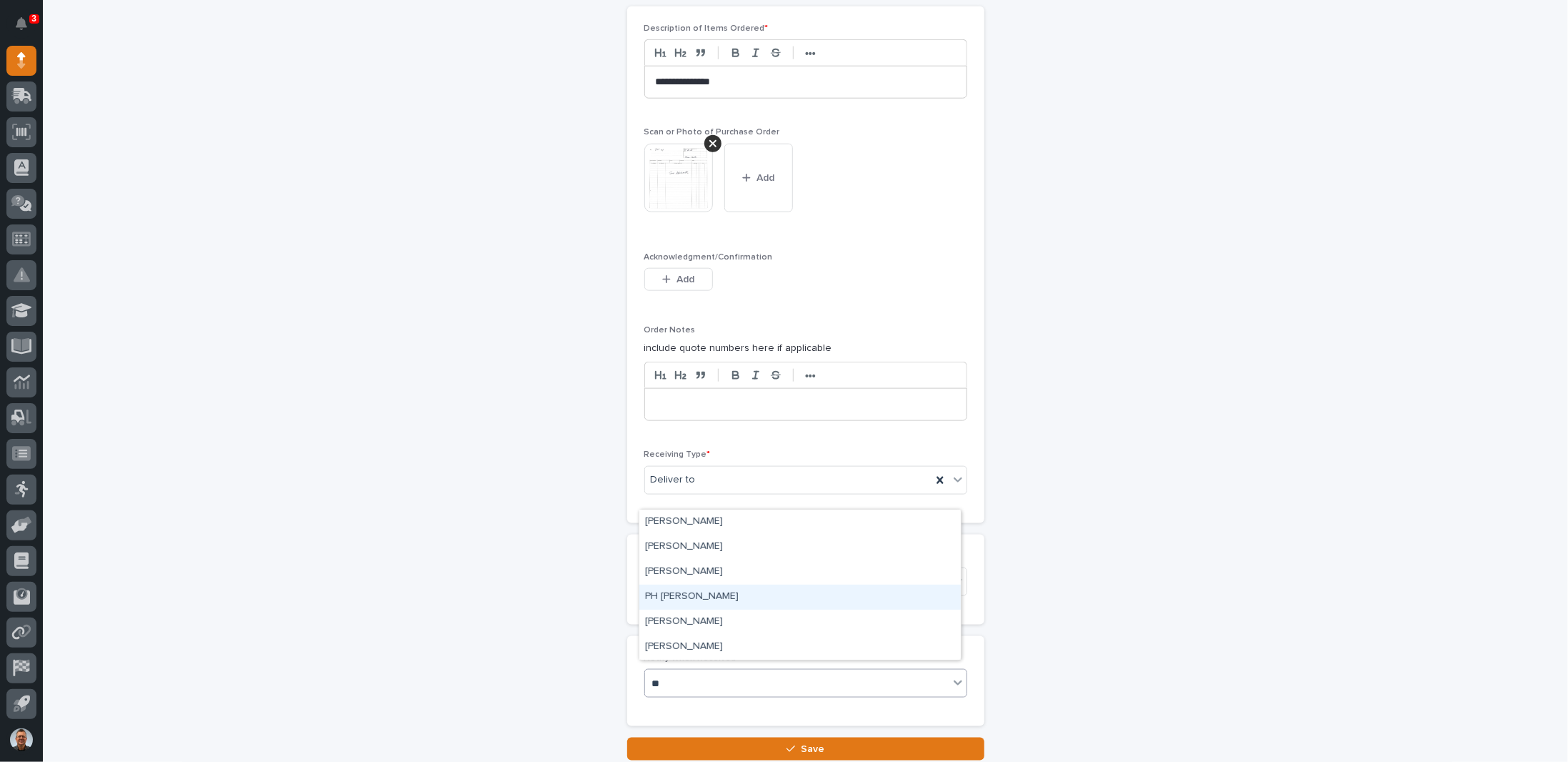
click at [670, 596] on div "PH [PERSON_NAME]" at bounding box center [800, 596] width 321 height 25
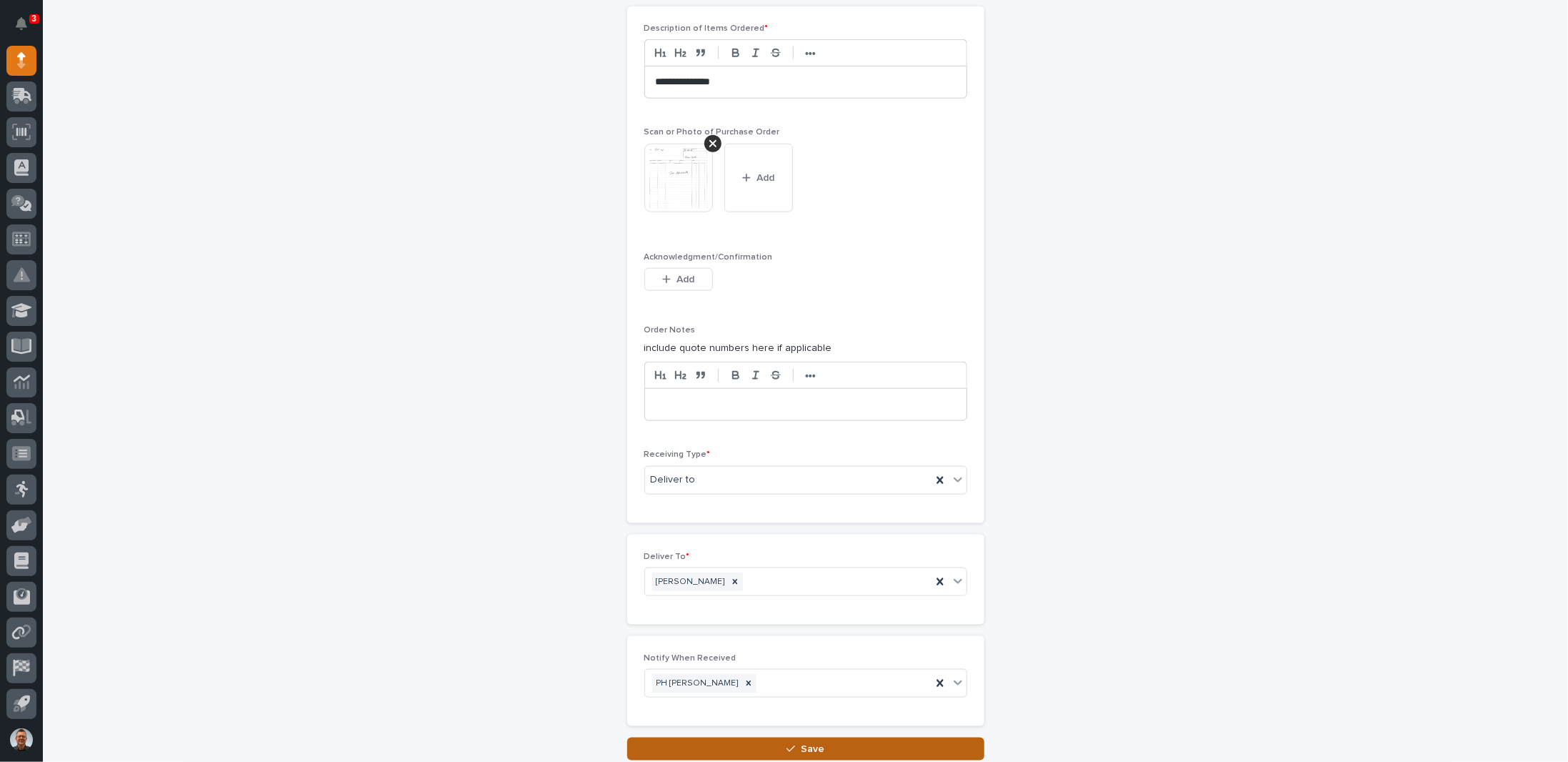
click at [766, 742] on button "Save" at bounding box center [805, 749] width 357 height 23
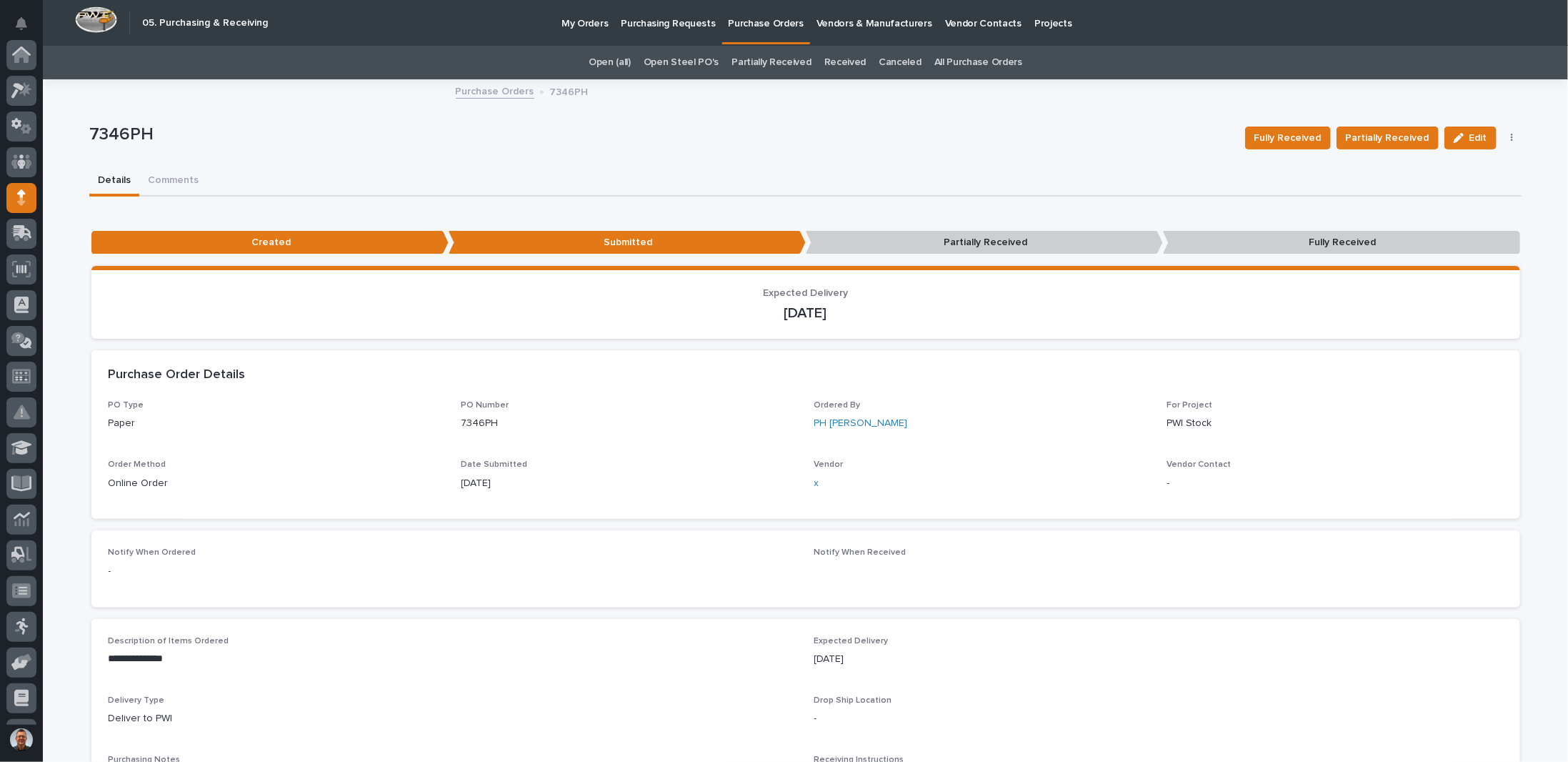
scroll to position [138, 0]
